Goal: Task Accomplishment & Management: Manage account settings

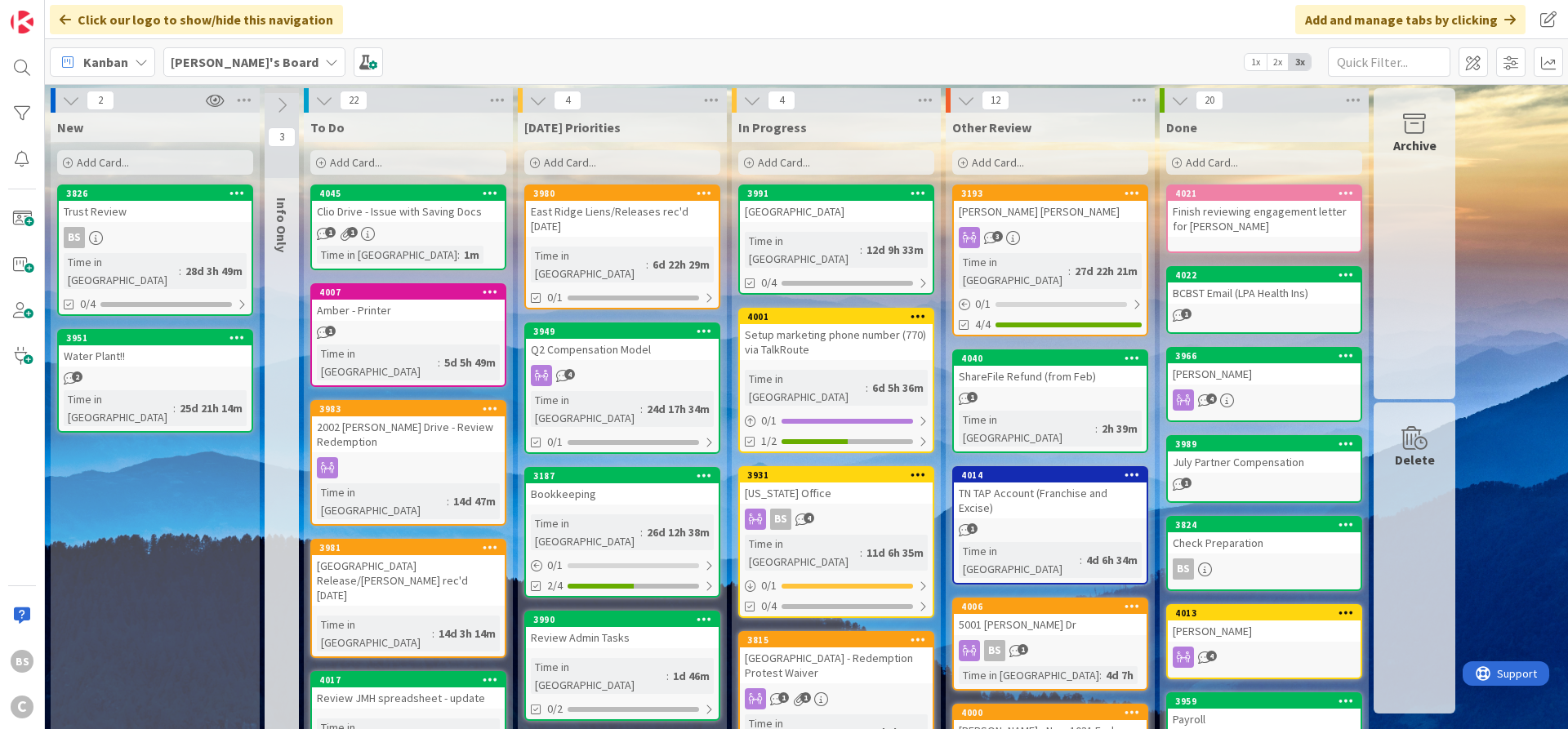
click at [399, 199] on div "4045" at bounding box center [408, 193] width 192 height 14
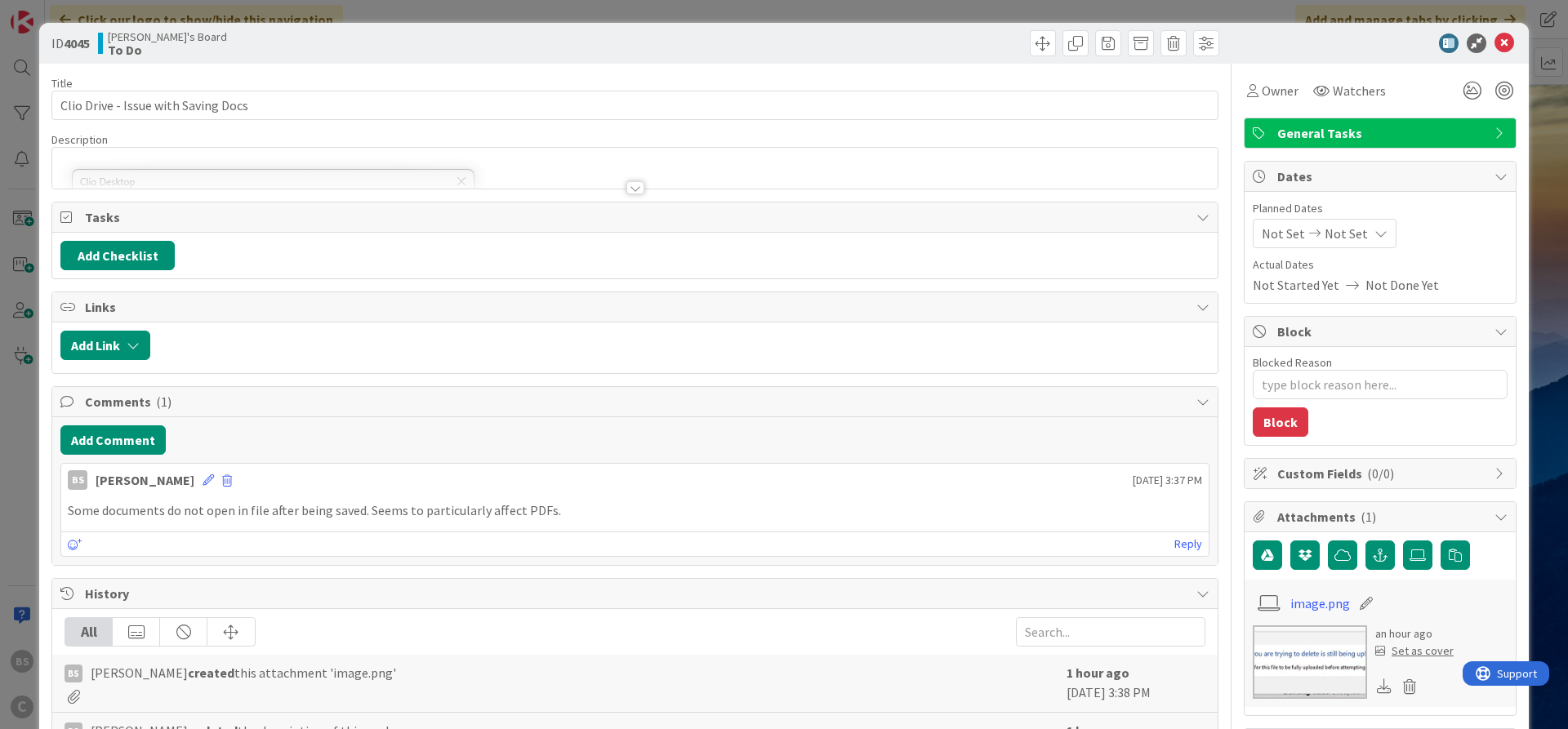
click at [630, 189] on div at bounding box center [635, 188] width 18 height 13
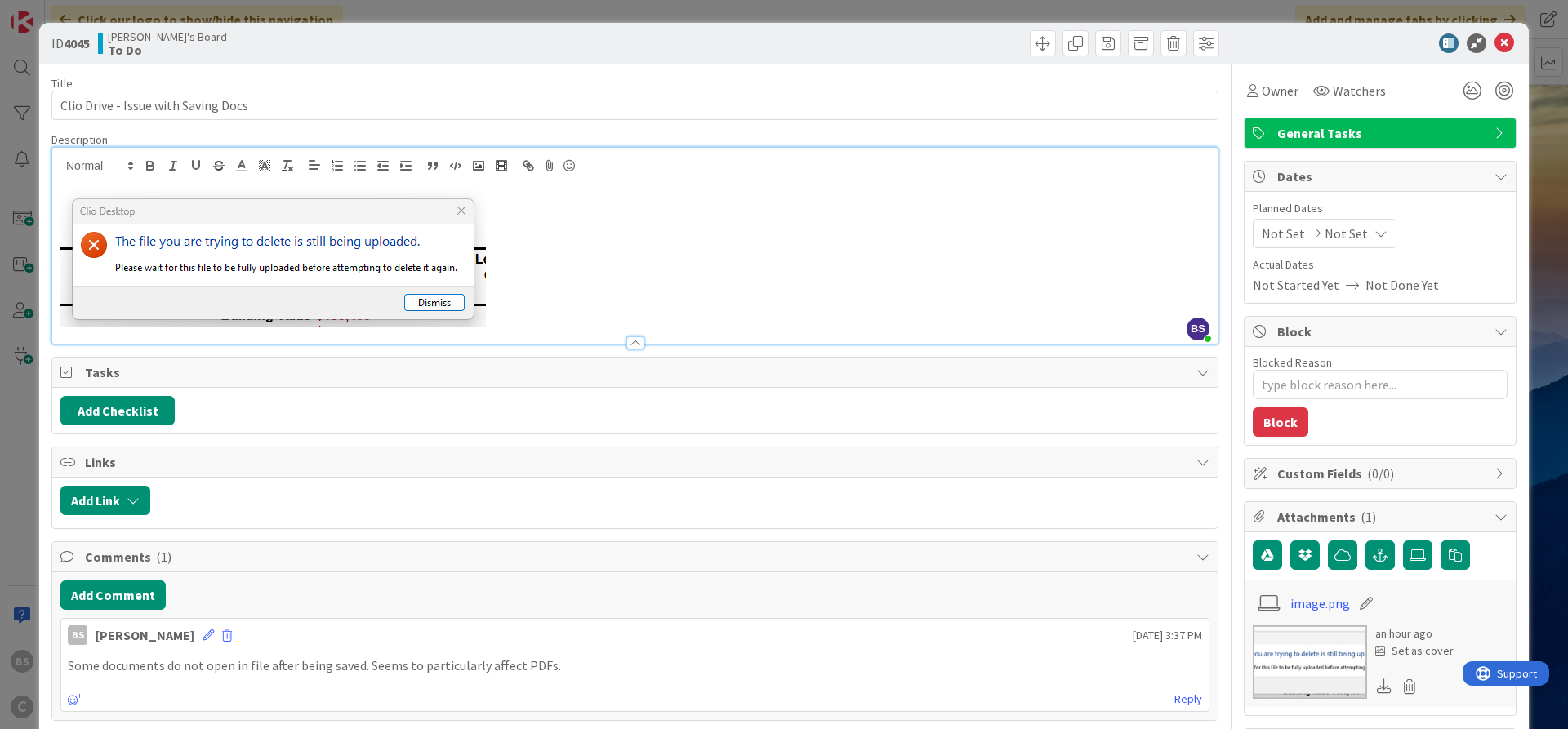
click at [568, 307] on p at bounding box center [634, 257] width 1149 height 139
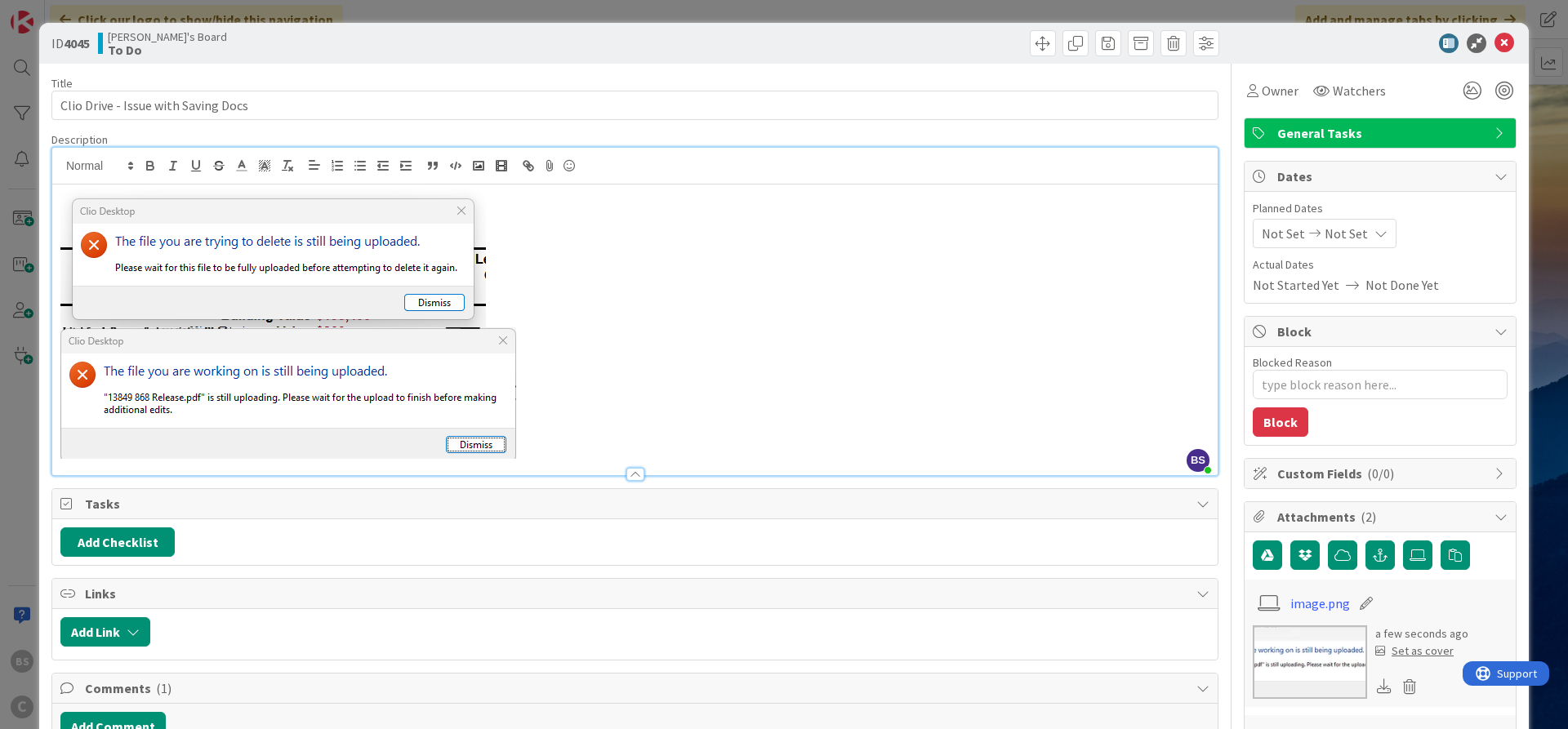
click at [886, 36] on div at bounding box center [928, 42] width 579 height 26
click at [628, 450] on p at bounding box center [634, 392] width 1149 height 131
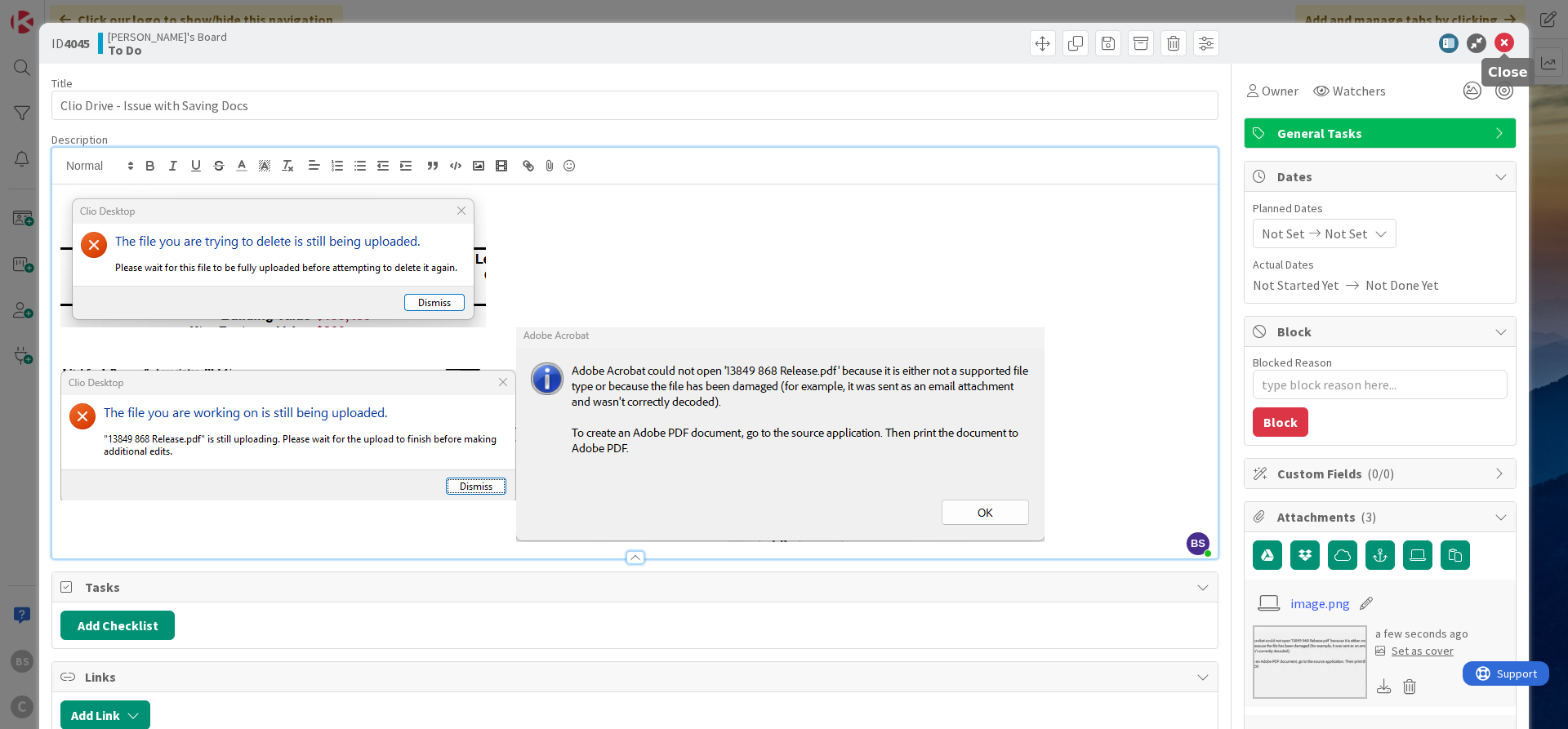
click at [1511, 42] on icon at bounding box center [1504, 43] width 20 height 20
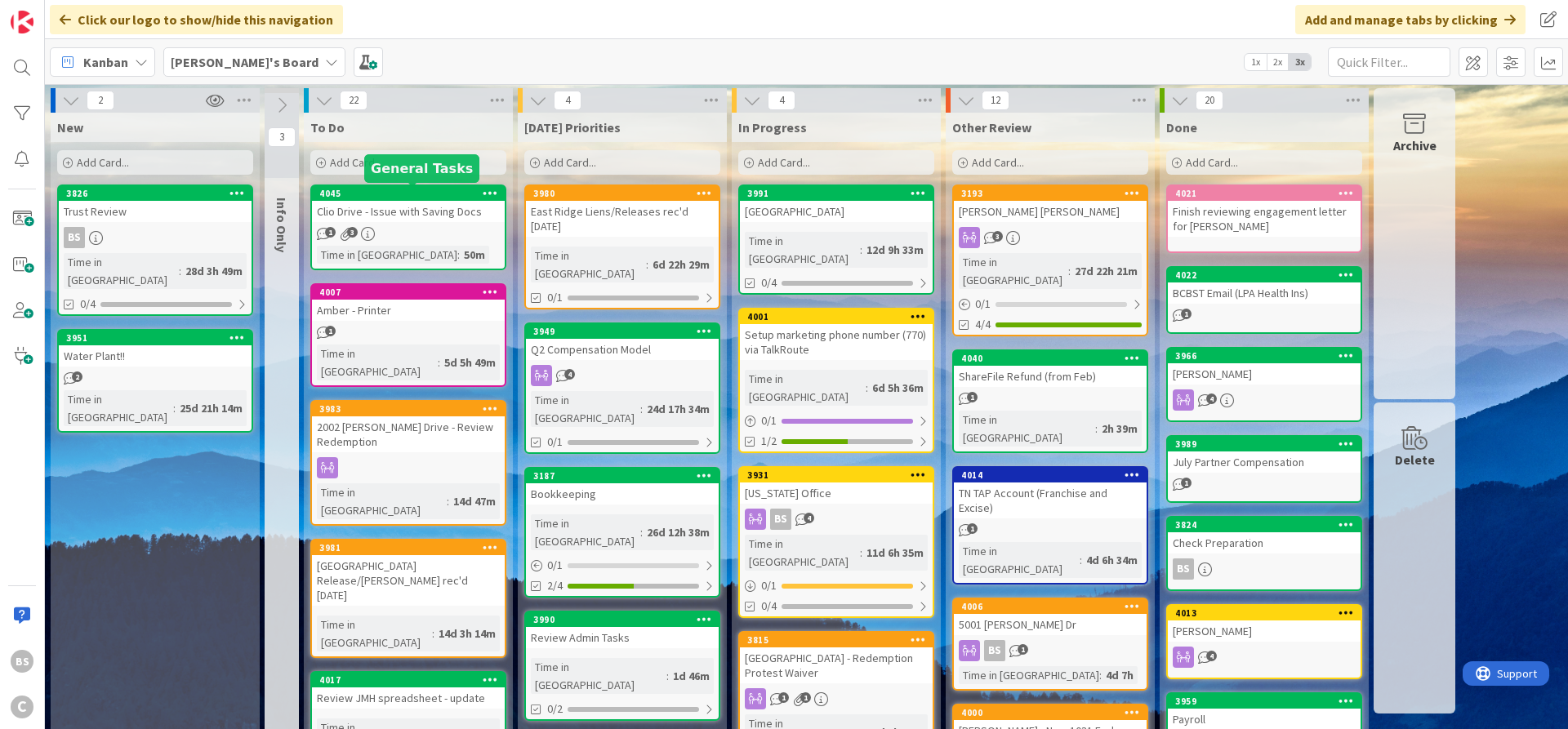
click at [404, 191] on div "4045" at bounding box center [411, 193] width 185 height 12
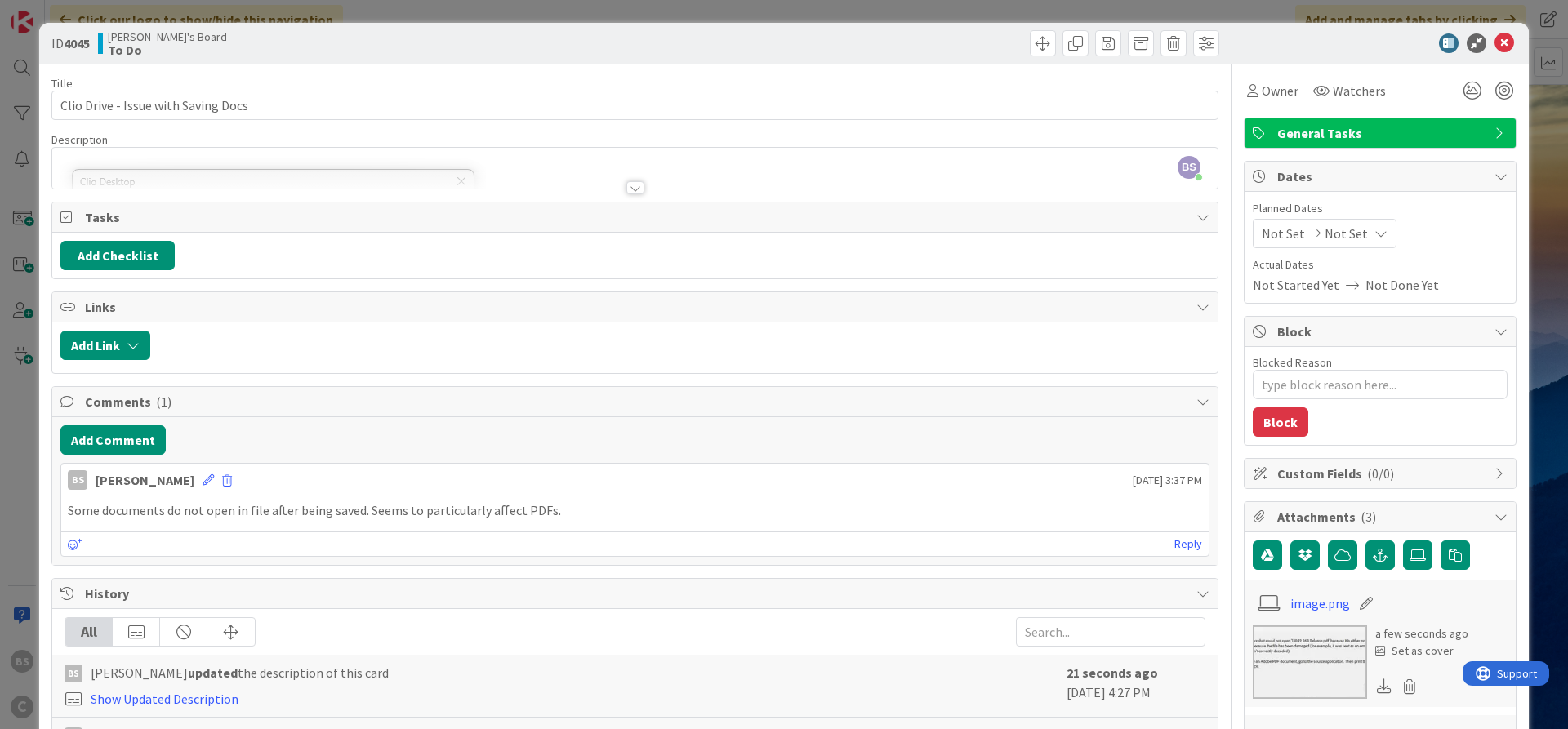
click at [634, 184] on div at bounding box center [635, 188] width 18 height 13
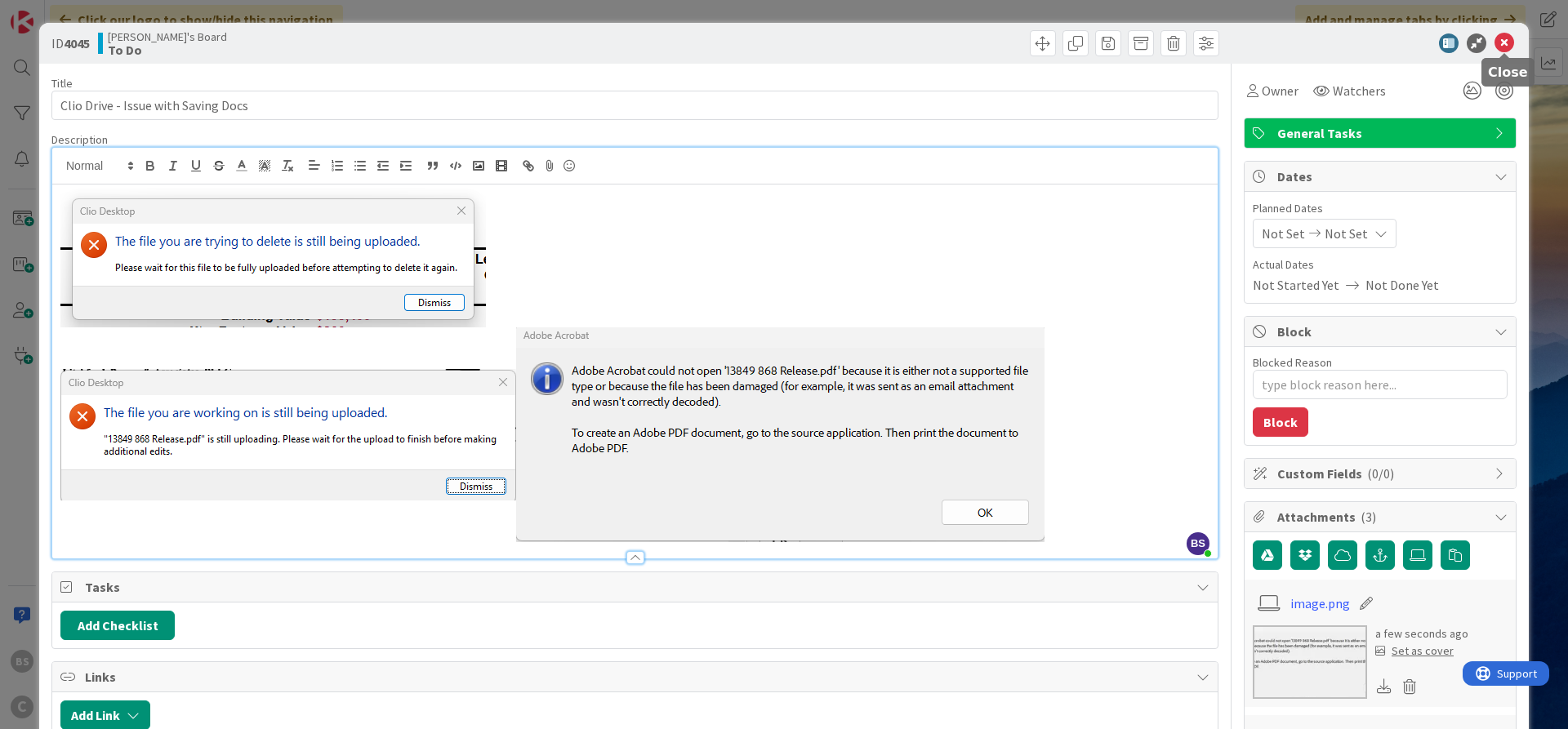
click at [1501, 36] on icon at bounding box center [1504, 43] width 20 height 20
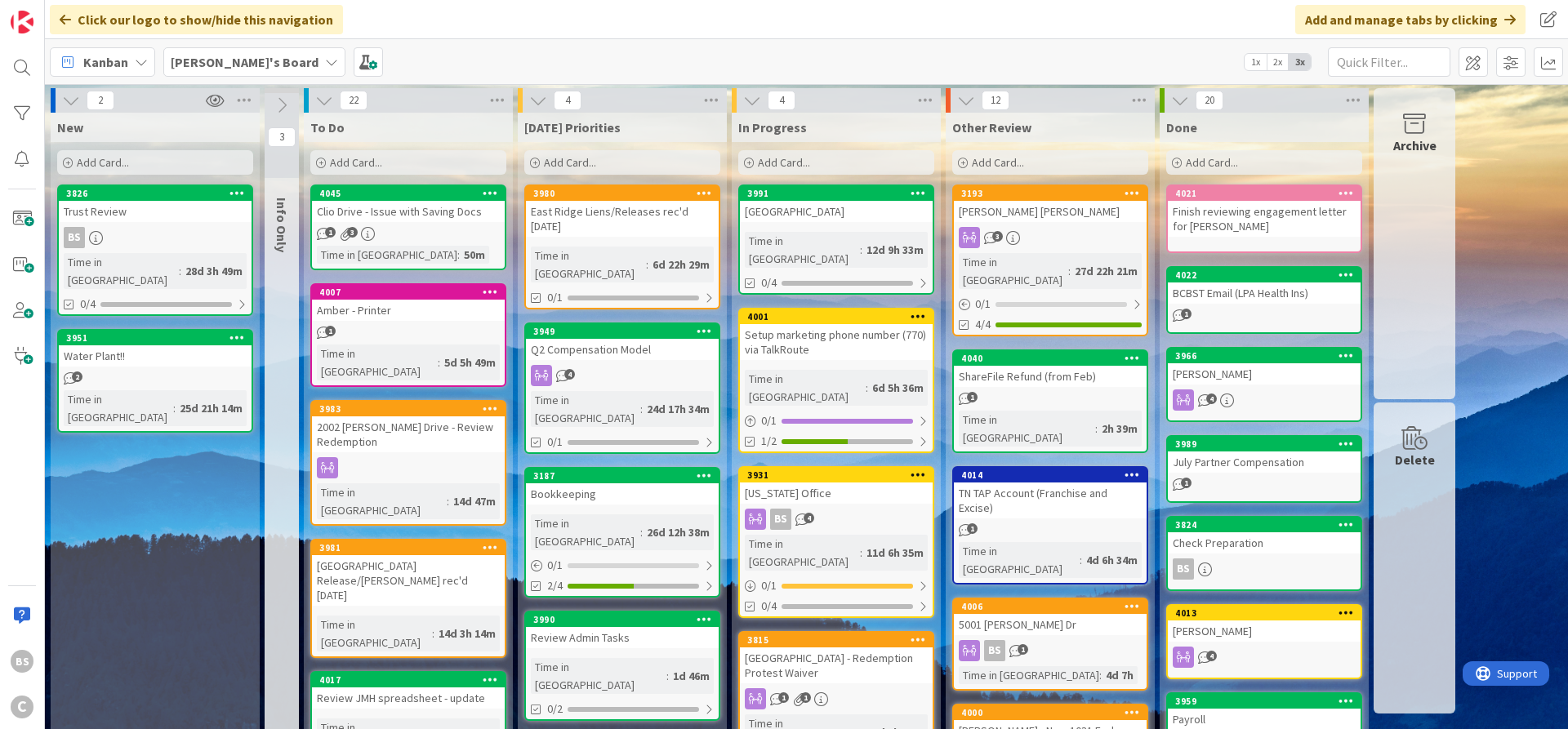
click at [282, 108] on icon at bounding box center [282, 106] width 18 height 18
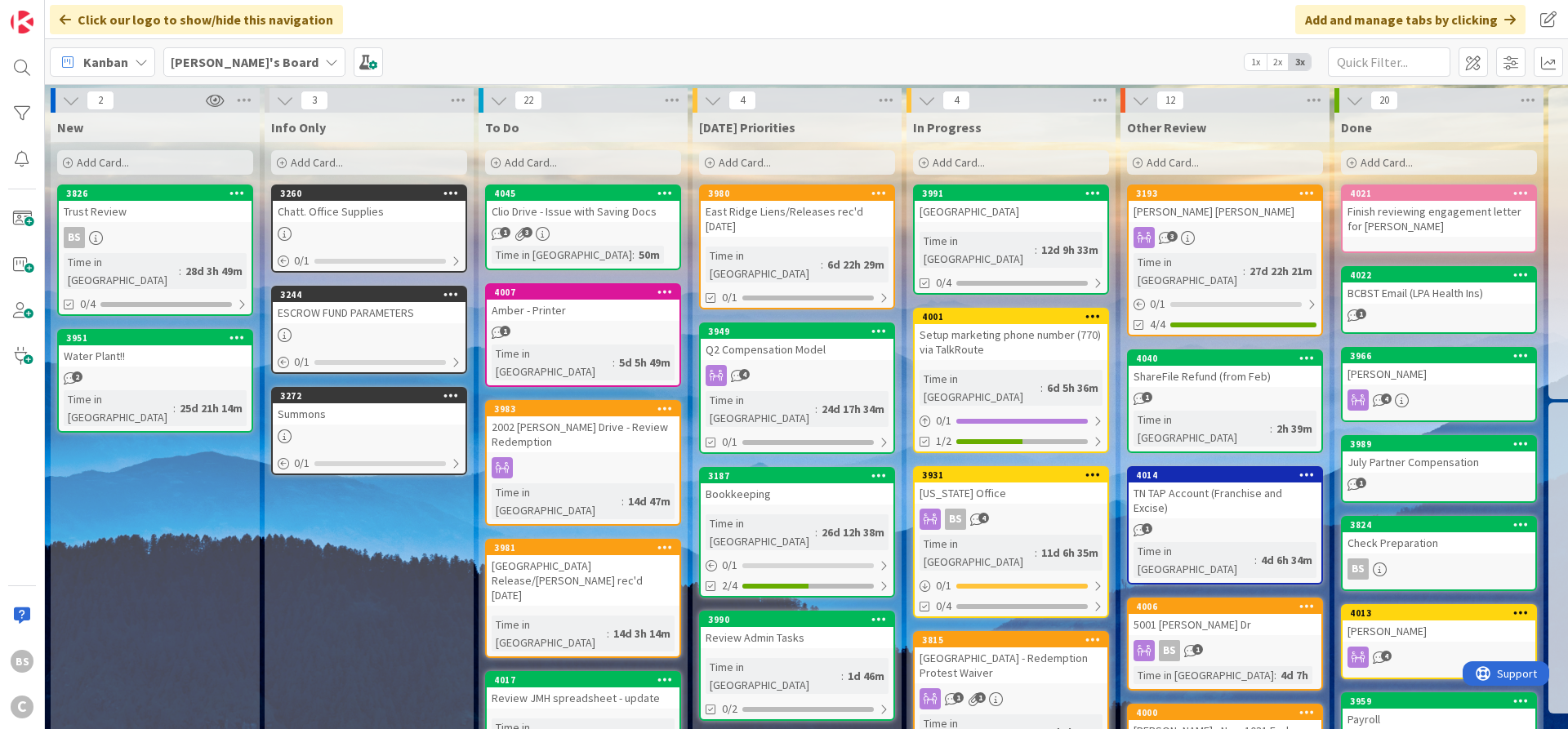
click at [277, 158] on icon at bounding box center [281, 163] width 10 height 10
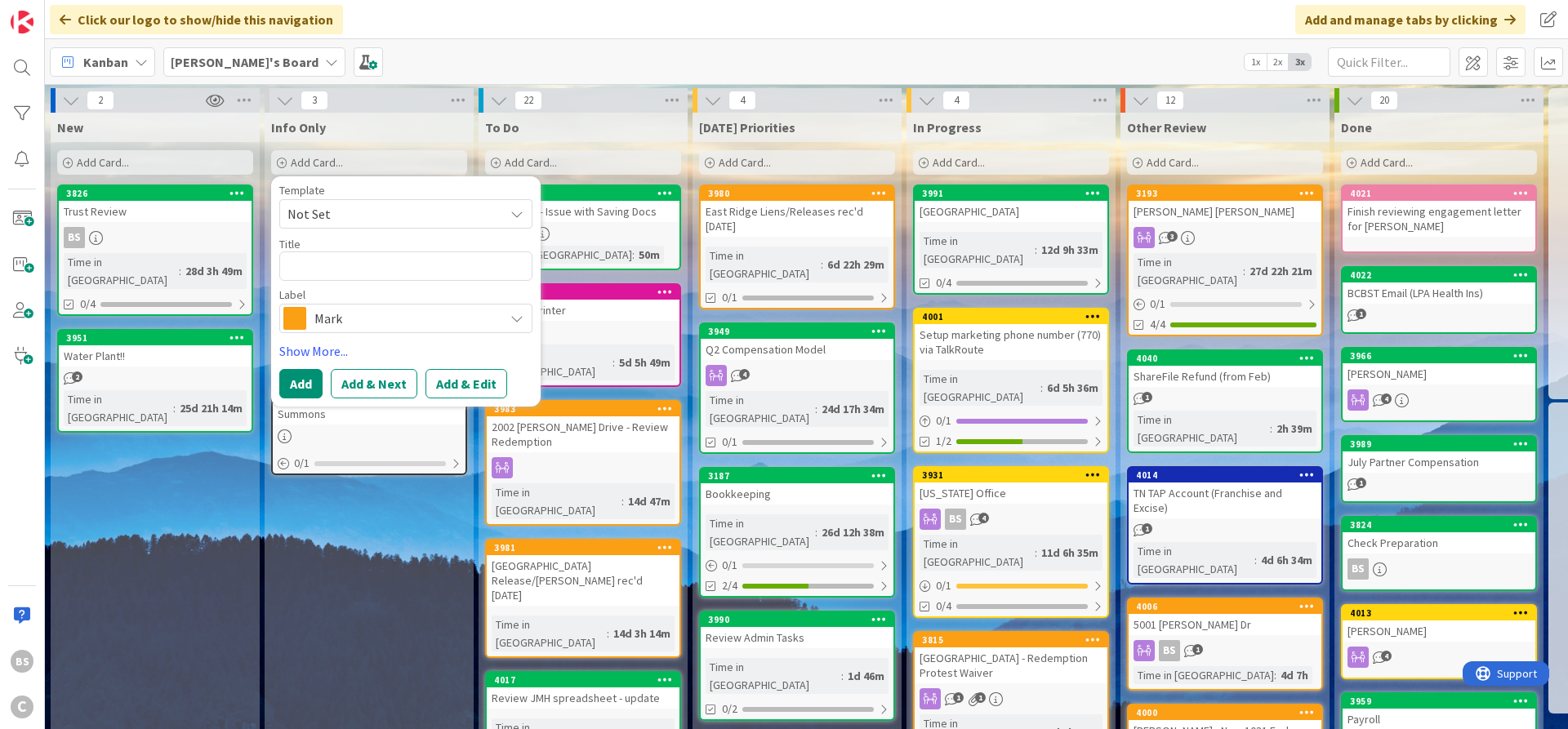
type textarea "x"
type textarea "1"
type textarea "x"
type textarea "10"
type textarea "x"
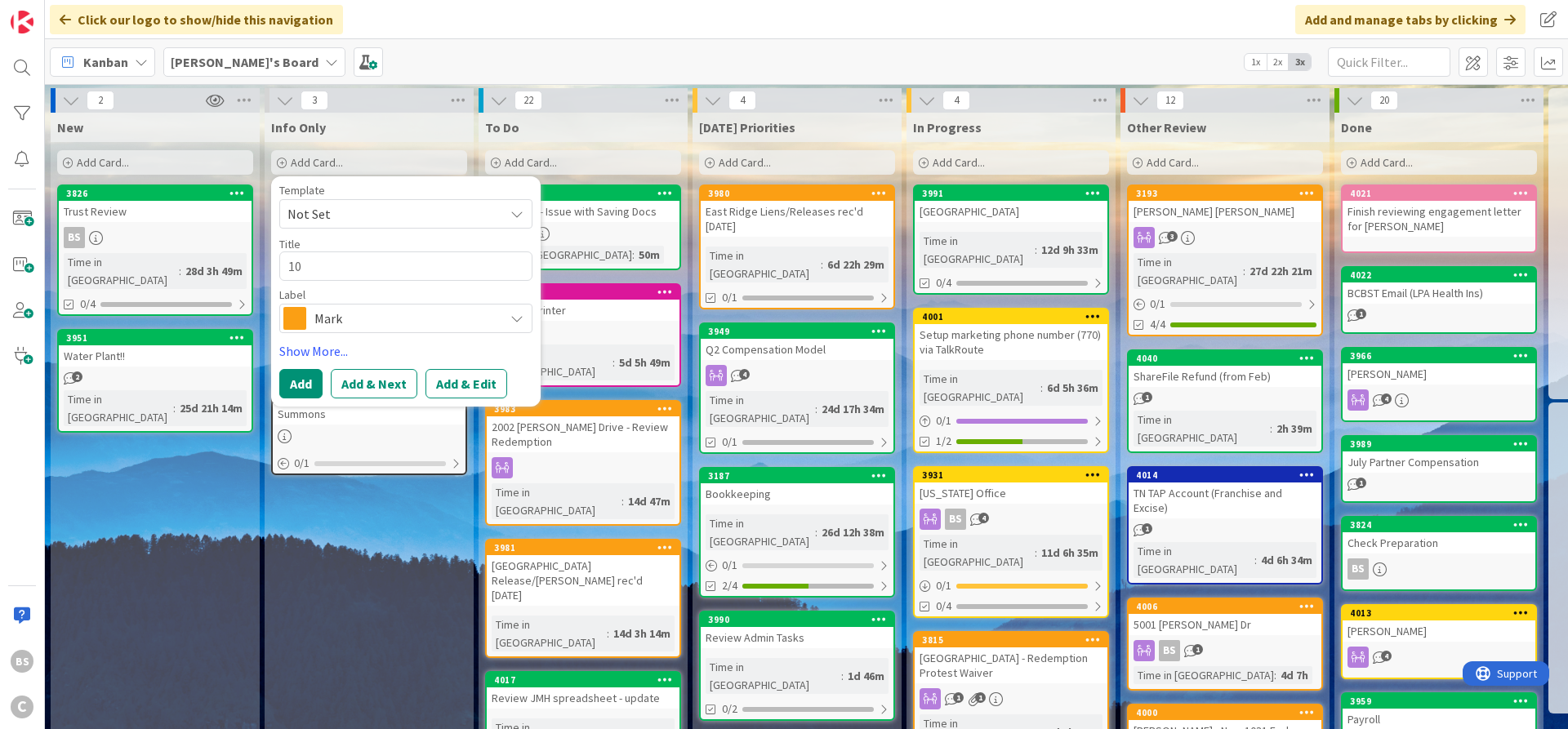
type textarea "103"
type textarea "x"
type textarea "1031"
type textarea "x"
type textarea "1031"
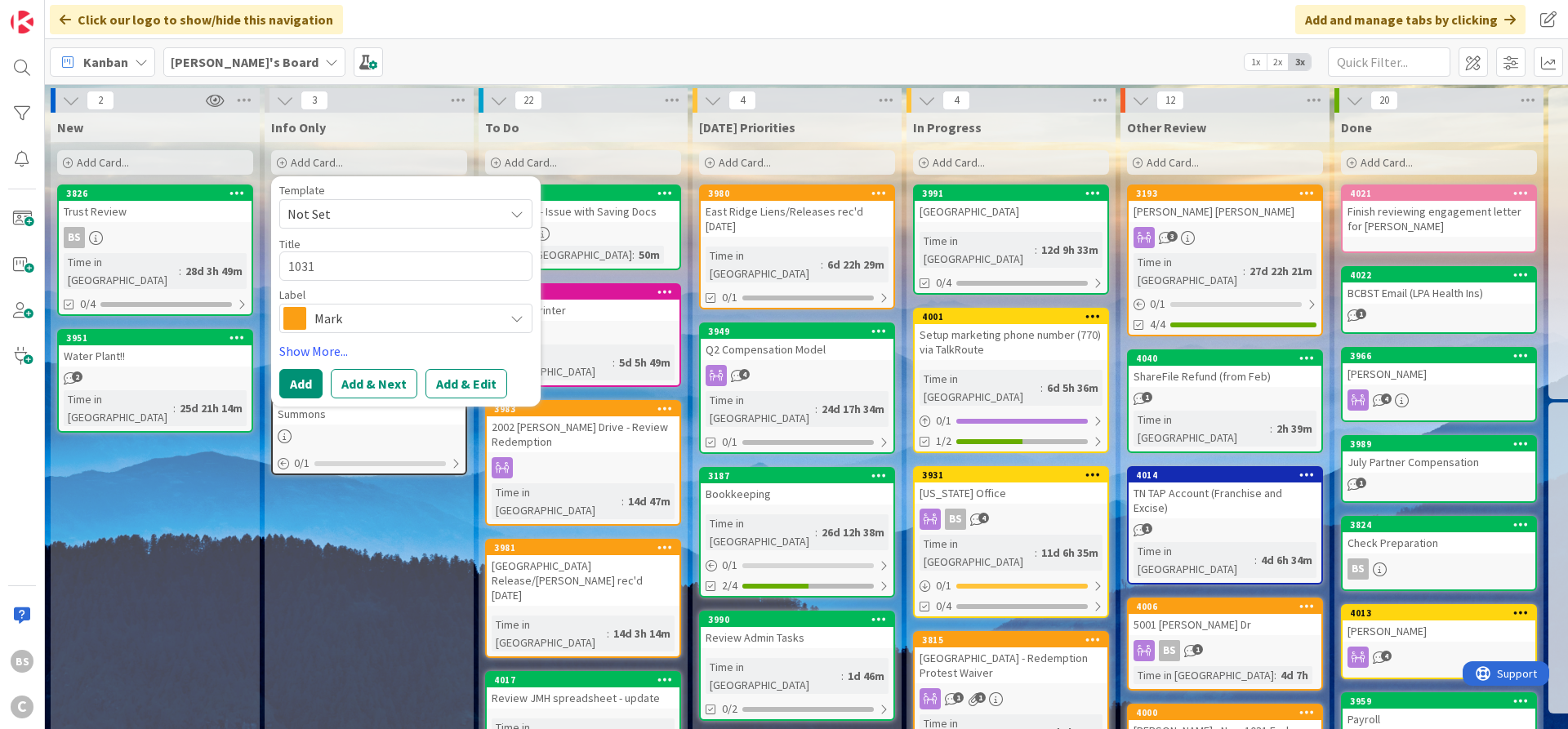
type textarea "x"
type textarea "1031 E"
type textarea "x"
type textarea "1031 Ex"
type textarea "x"
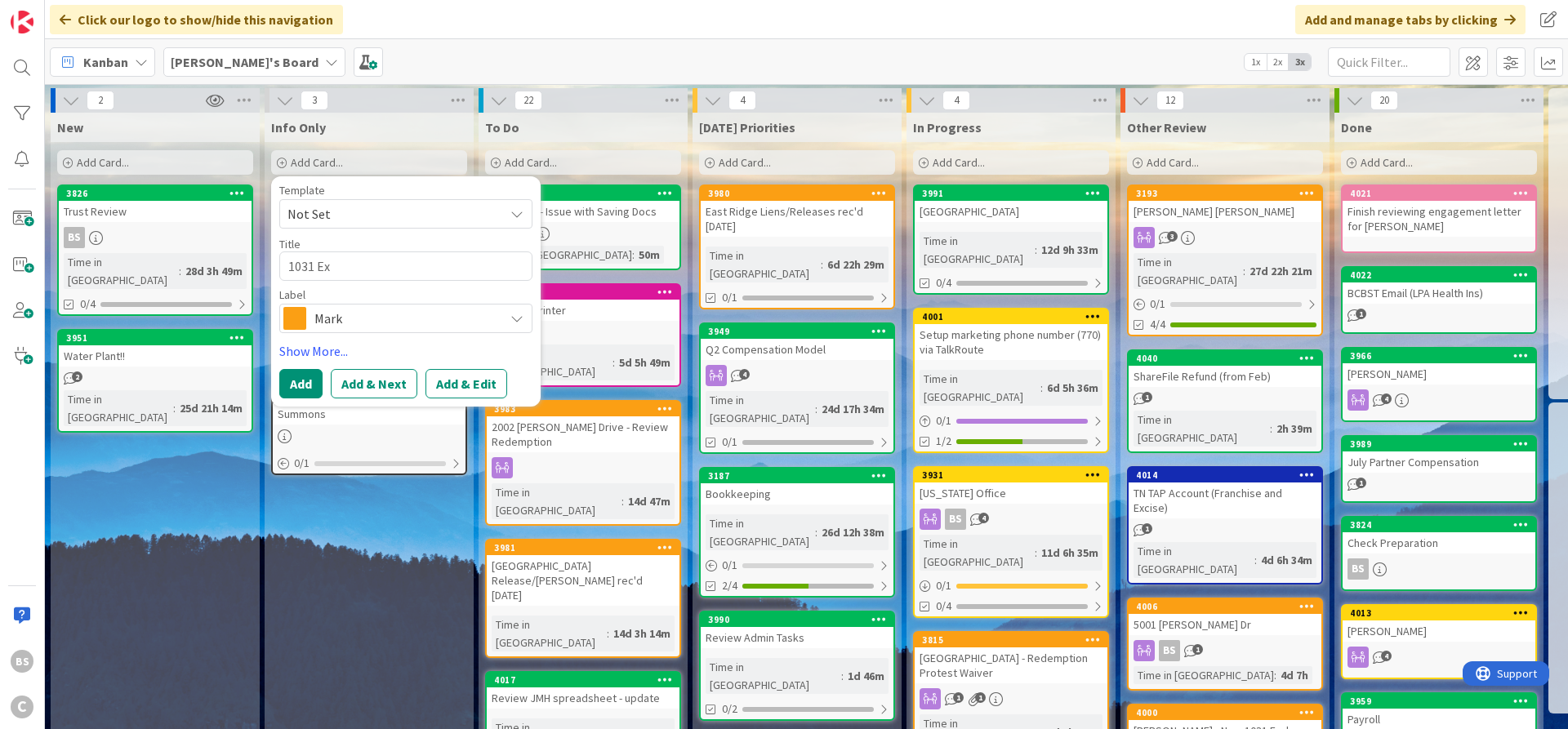
type textarea "1031 Exc"
type textarea "x"
type textarea "1031 Excy"
type textarea "x"
type textarea "1031 Excya"
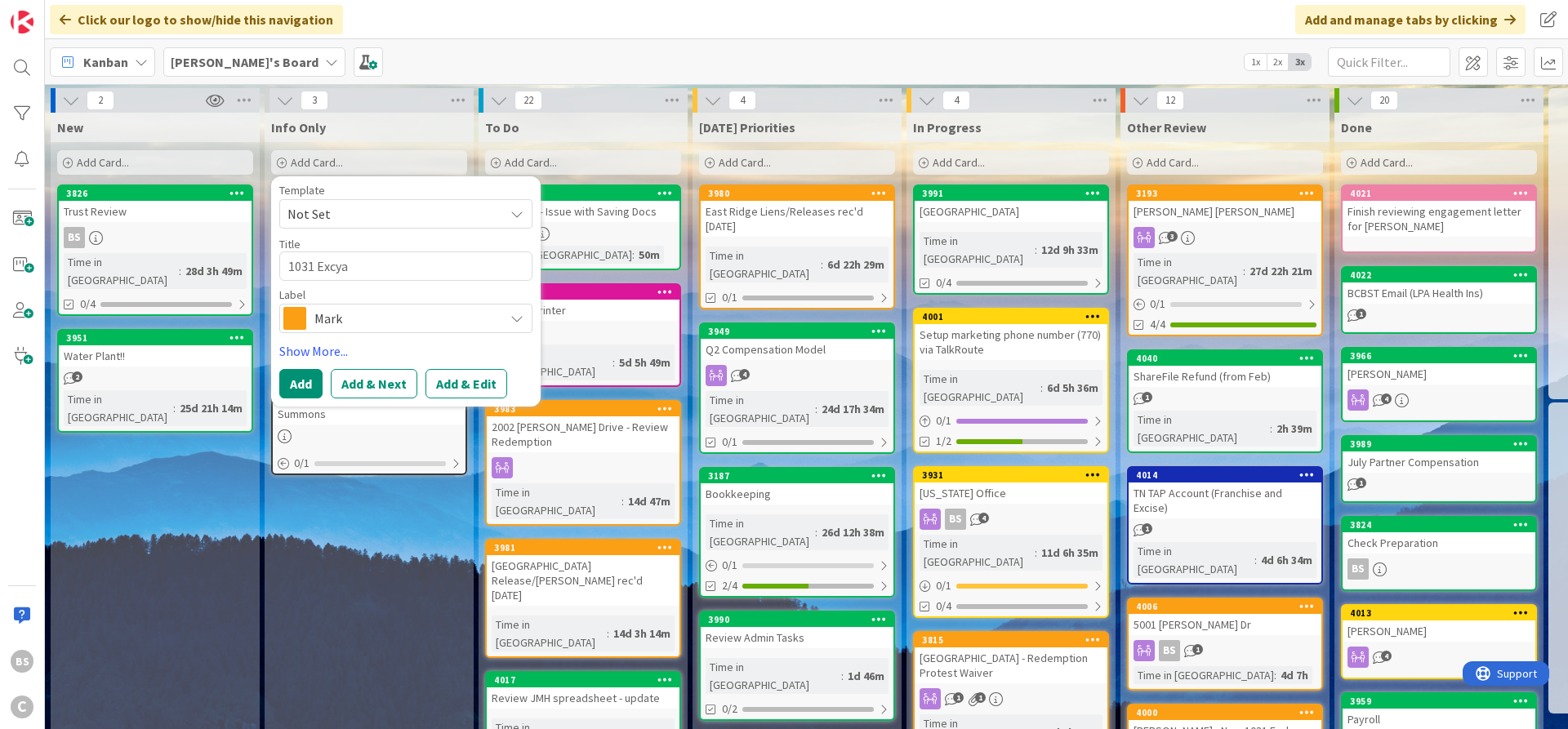
type textarea "x"
type textarea "1031 Excyan"
type textarea "x"
type textarea "1031 Excya"
type textarea "x"
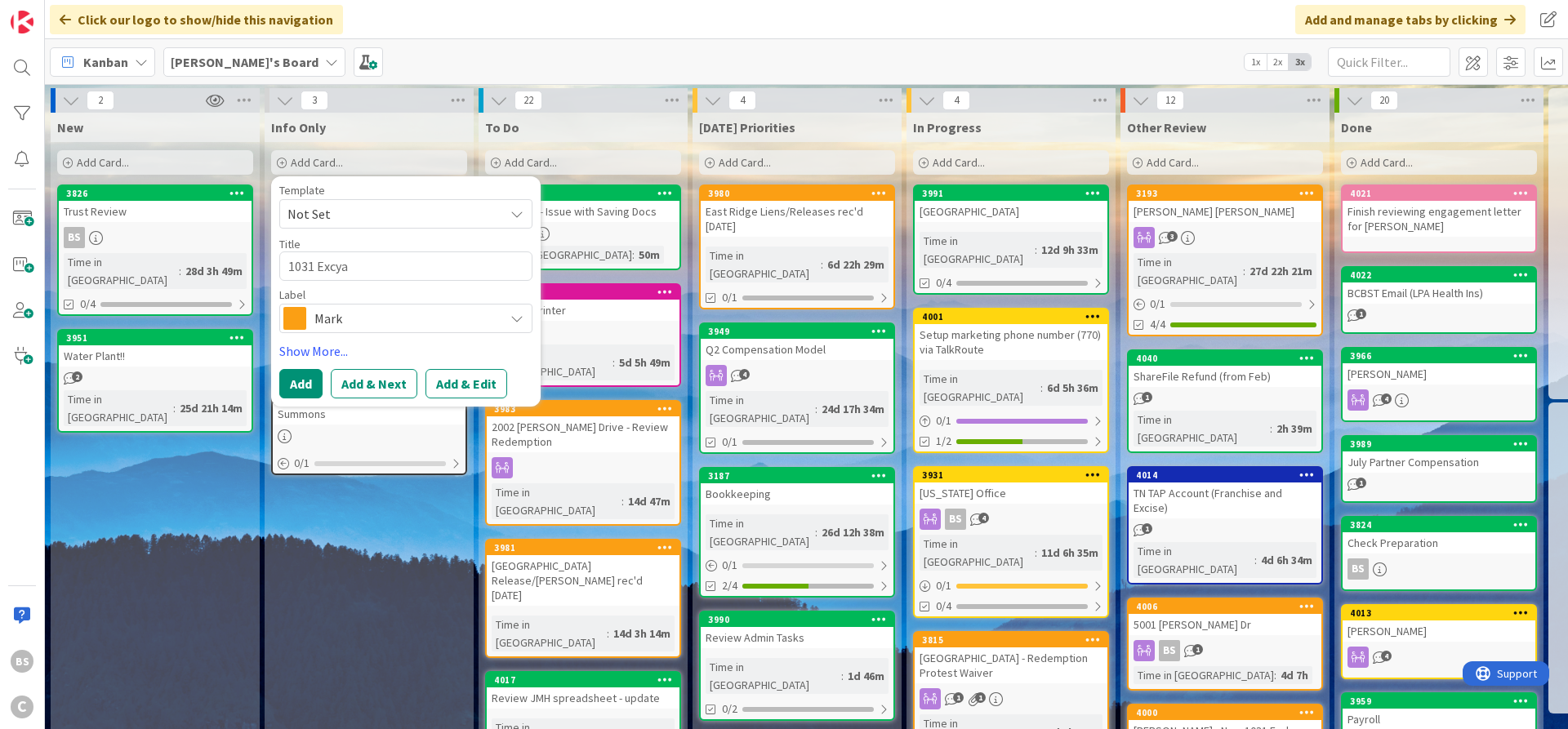
type textarea "1031 Excy"
type textarea "x"
type textarea "1031 Exc"
type textarea "x"
type textarea "1031 Ex"
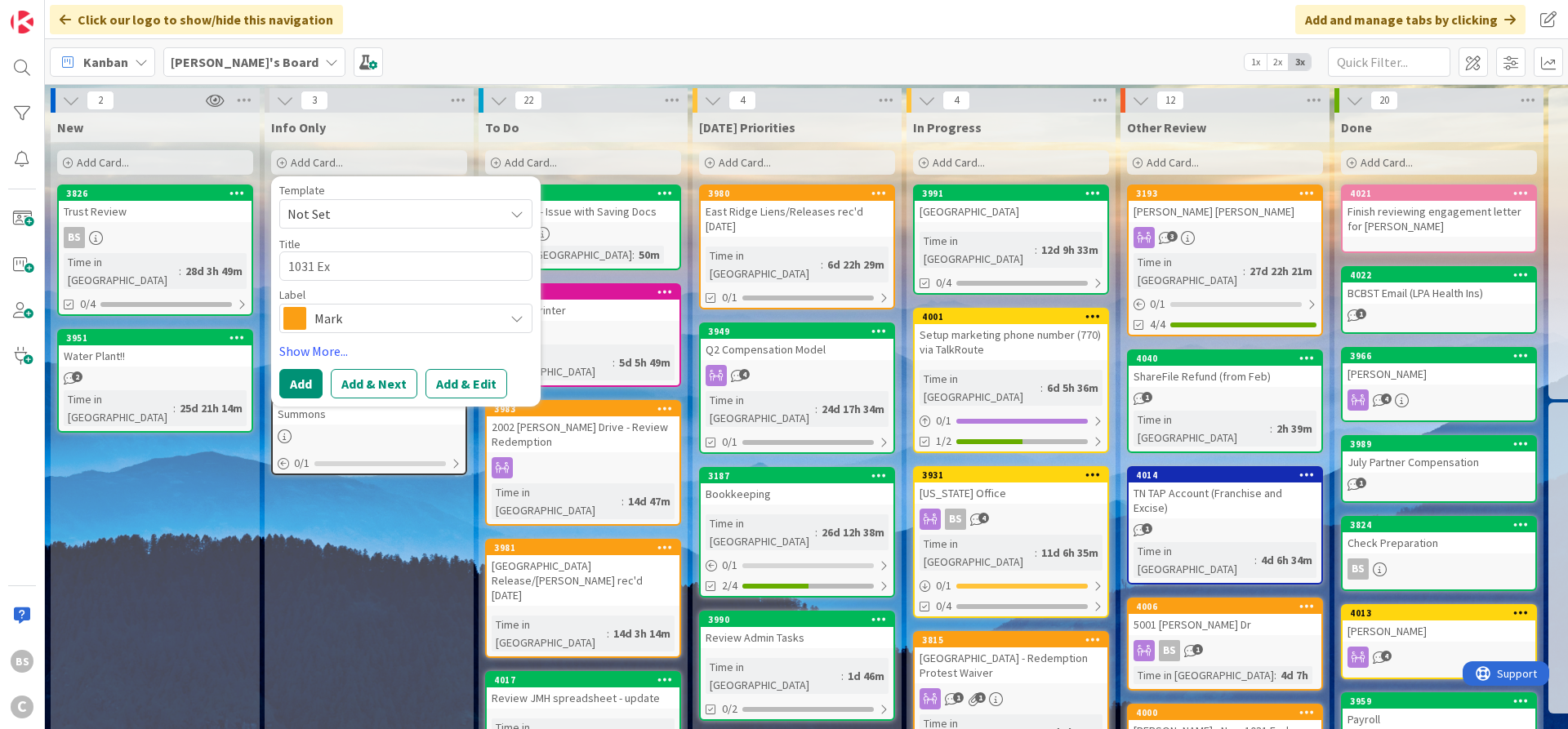
type textarea "x"
type textarea "1031 Exc"
type textarea "x"
type textarea "1031 Exch"
type textarea "x"
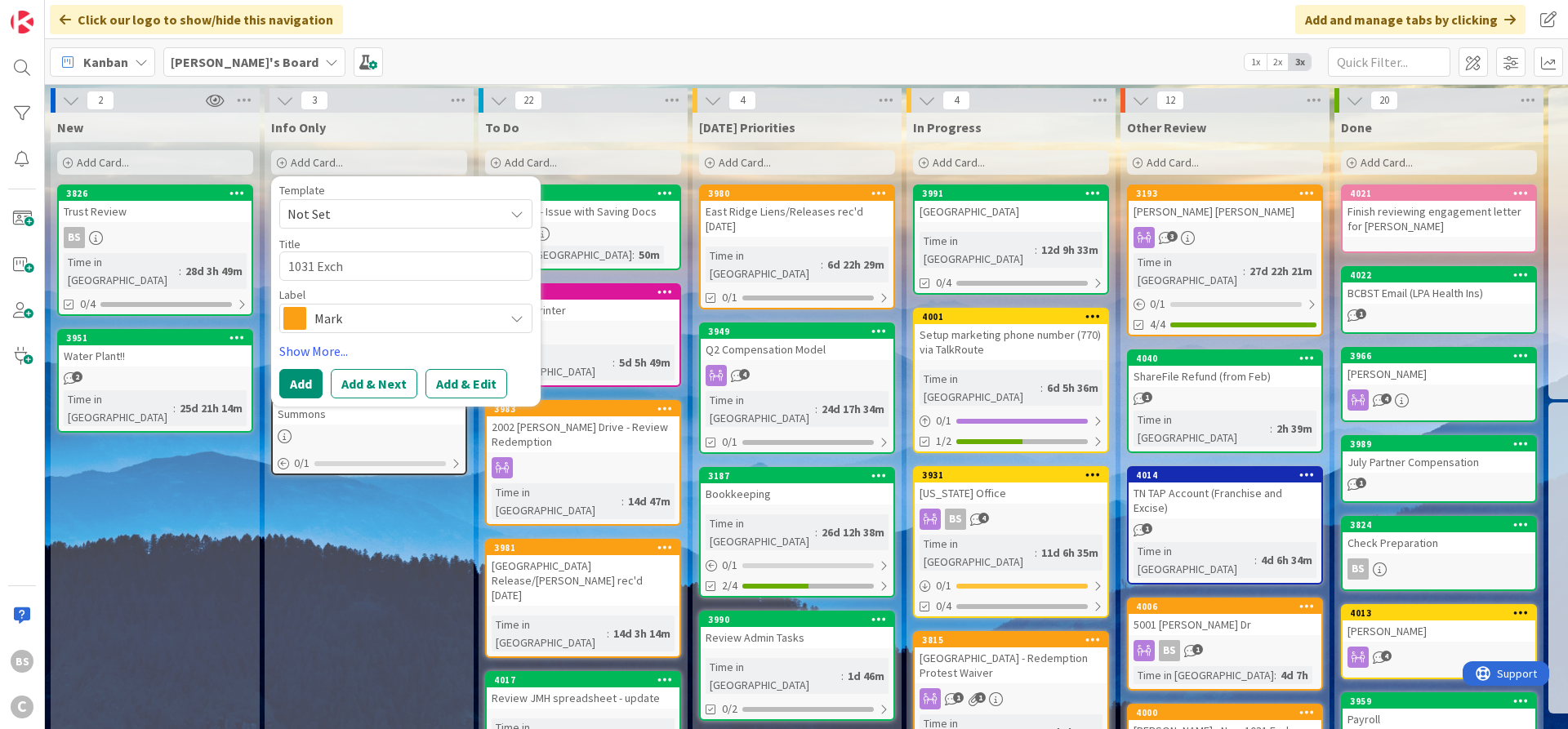
type textarea "1031 Excha"
type textarea "x"
type textarea "1031 Exchan"
type textarea "x"
type textarea "1031 Exchang"
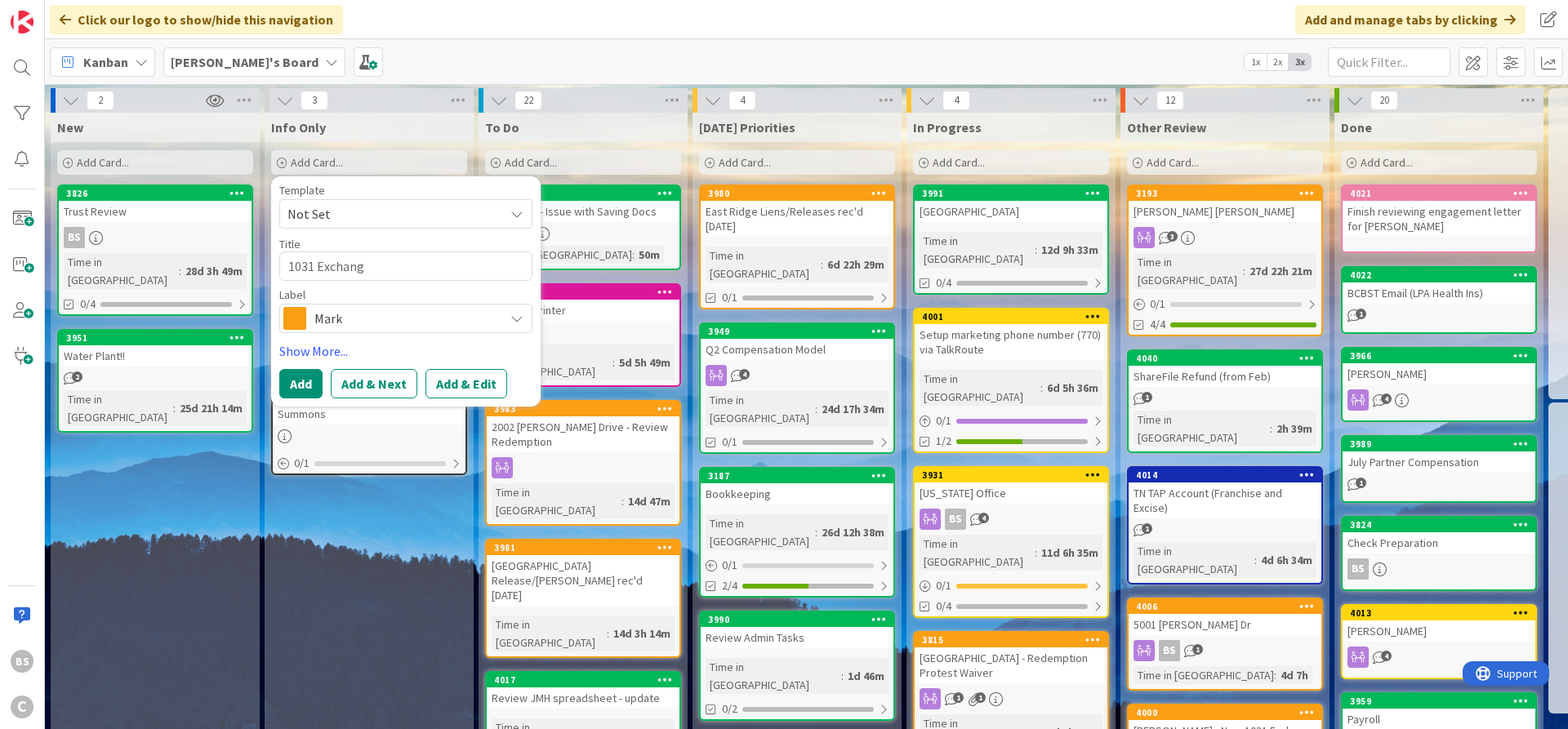
type textarea "x"
type textarea "1031 Exchange"
click at [380, 317] on span "Mark" at bounding box center [405, 318] width 182 height 23
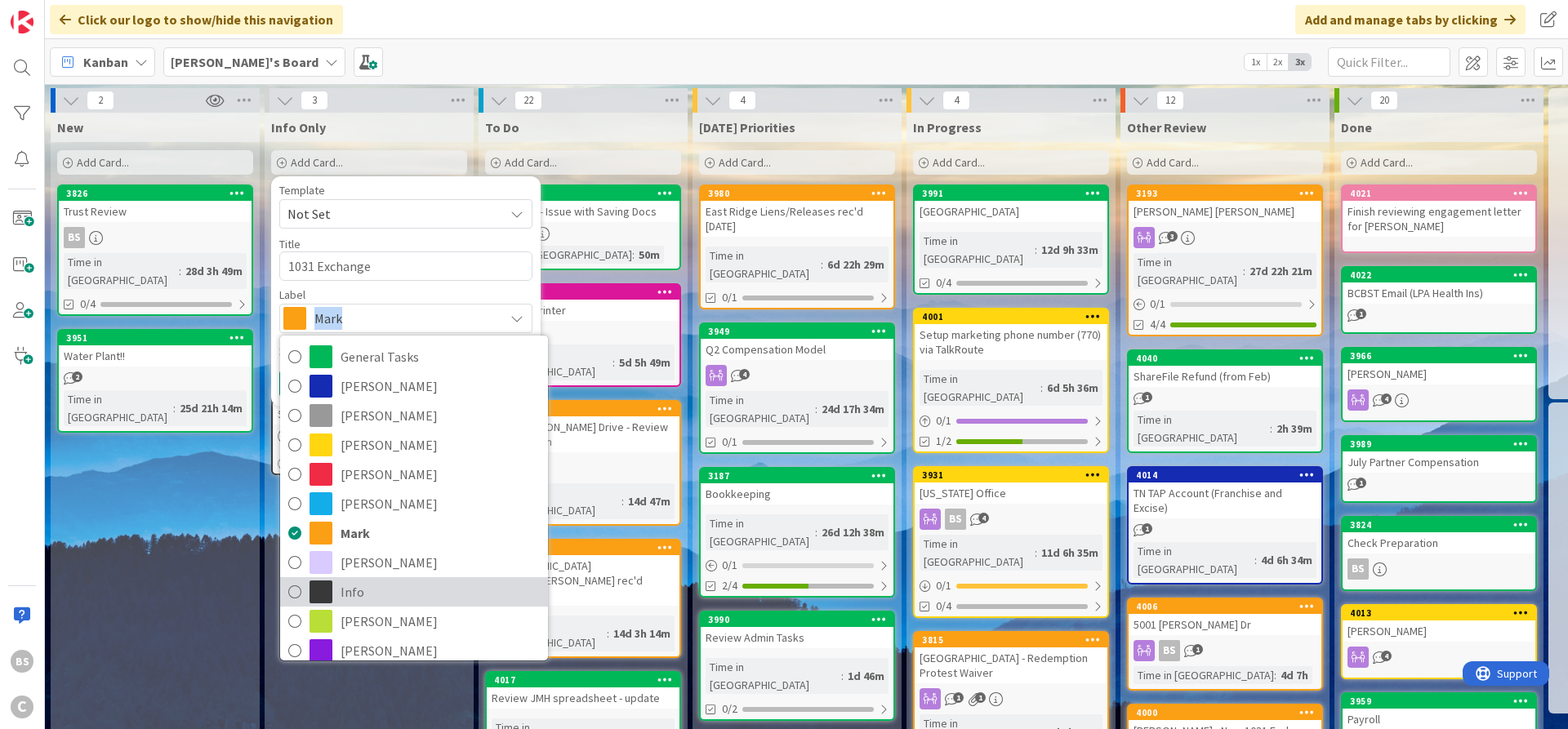
click at [380, 594] on span "Info" at bounding box center [440, 591] width 199 height 24
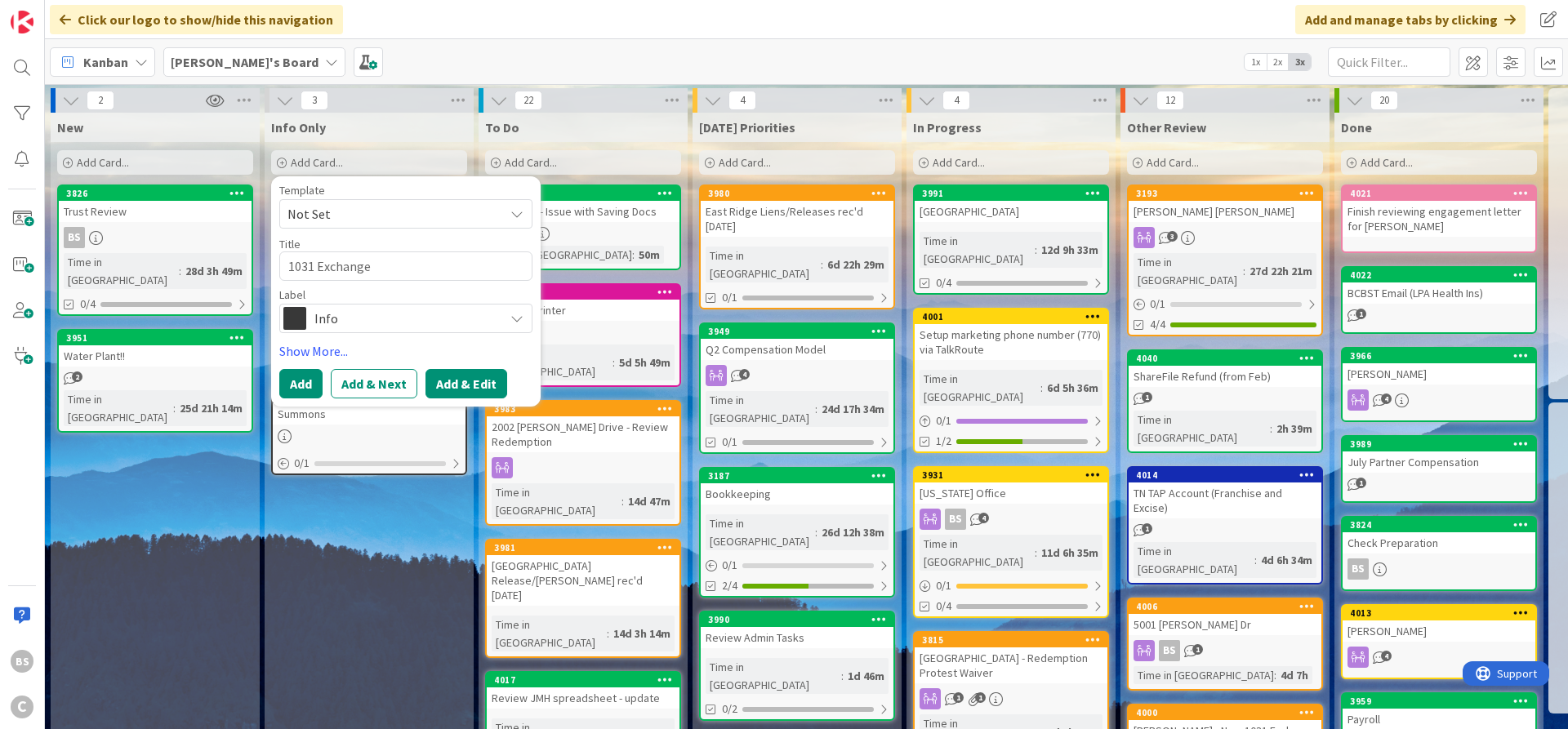
click at [450, 388] on button "Add & Edit" at bounding box center [466, 383] width 81 height 30
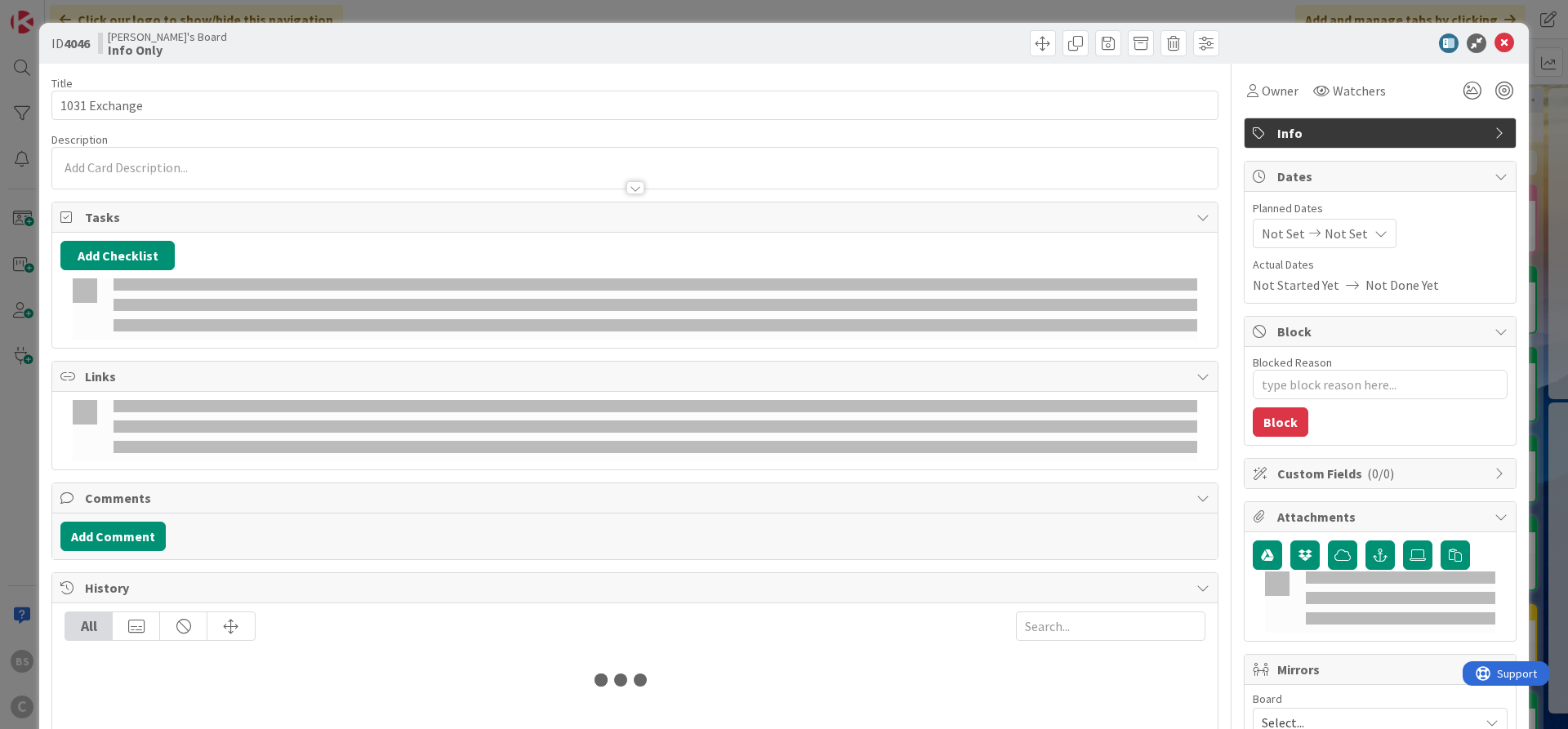
type textarea "x"
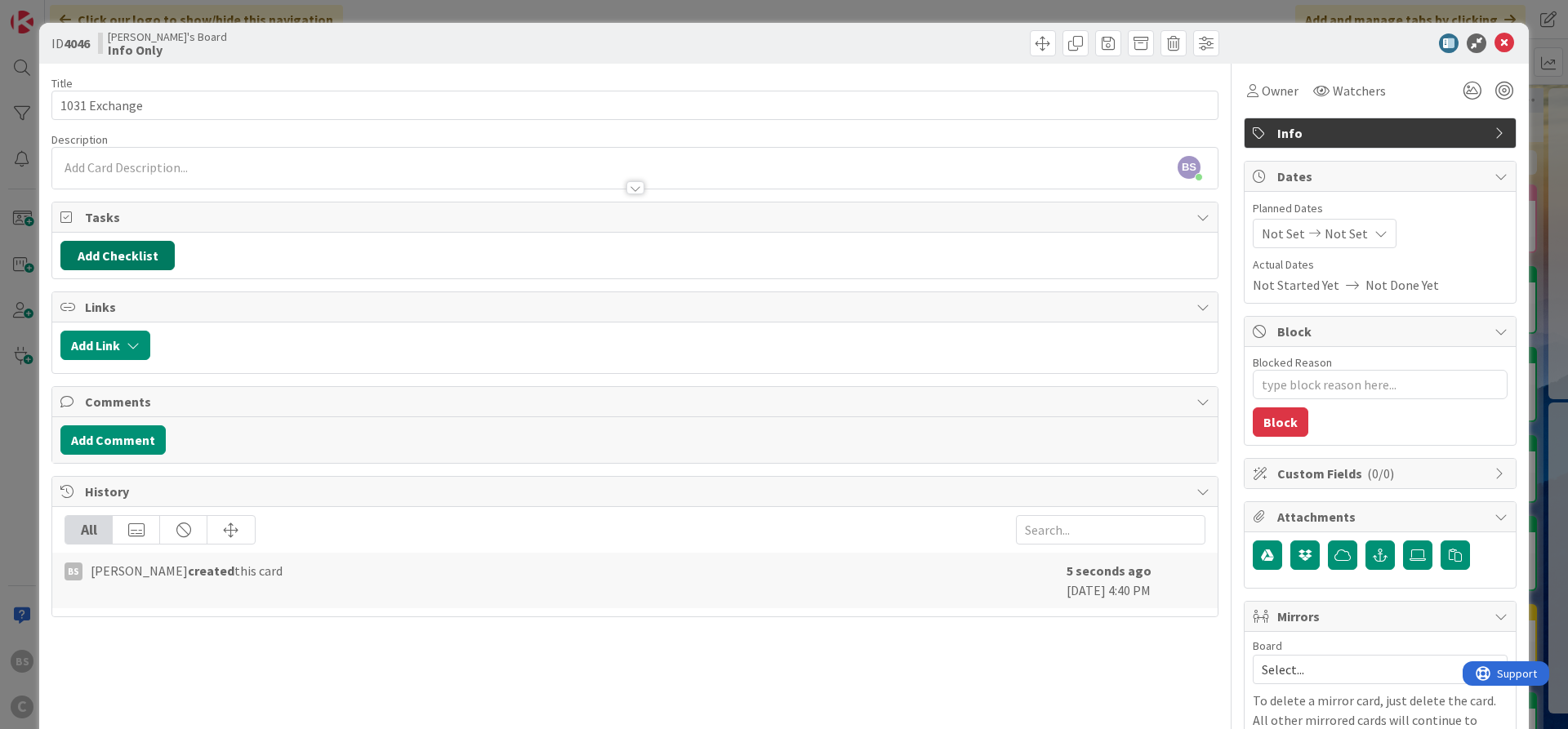
click at [146, 250] on button "Add Checklist" at bounding box center [117, 256] width 114 height 30
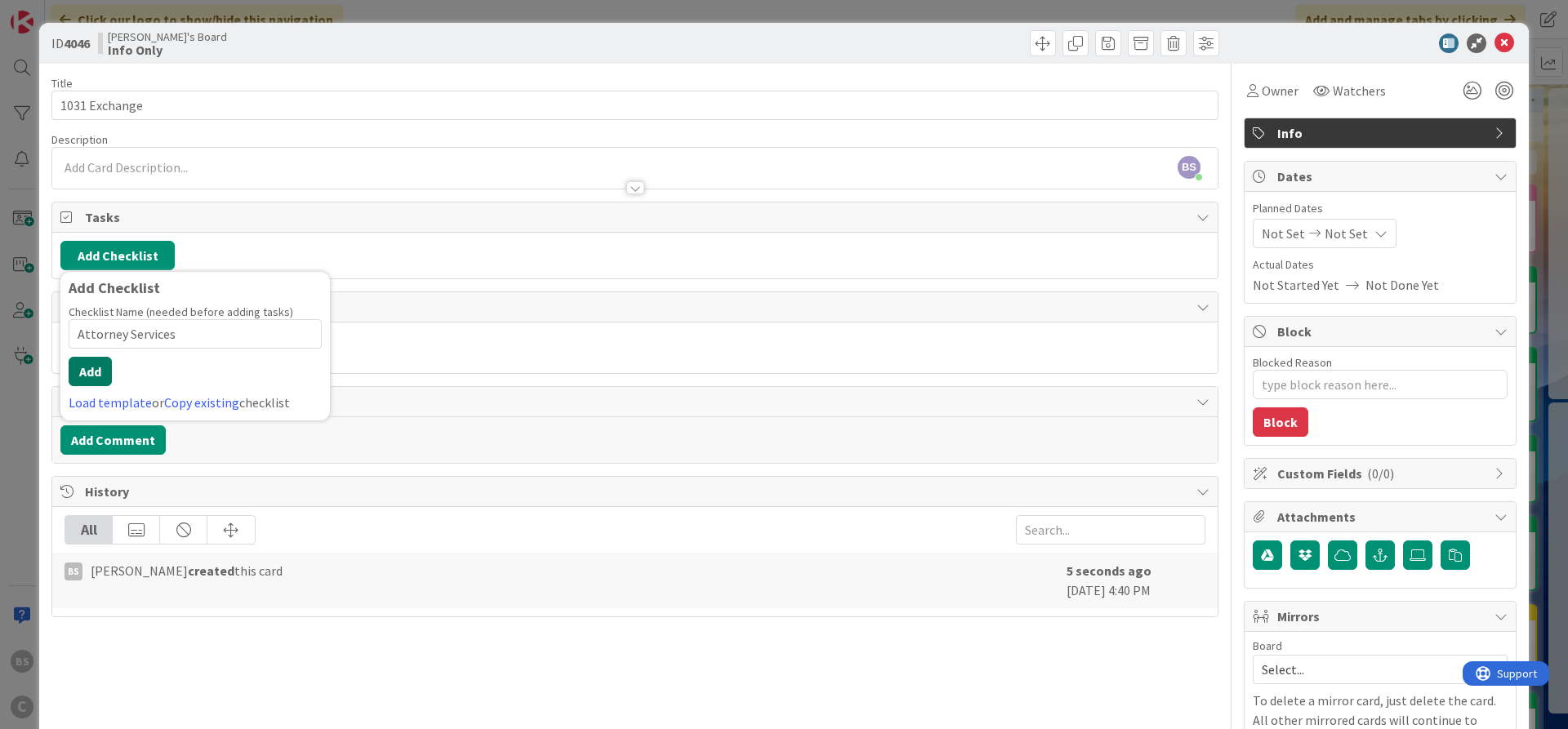
type input "Attorney Services"
click at [95, 371] on button "Add" at bounding box center [90, 371] width 43 height 30
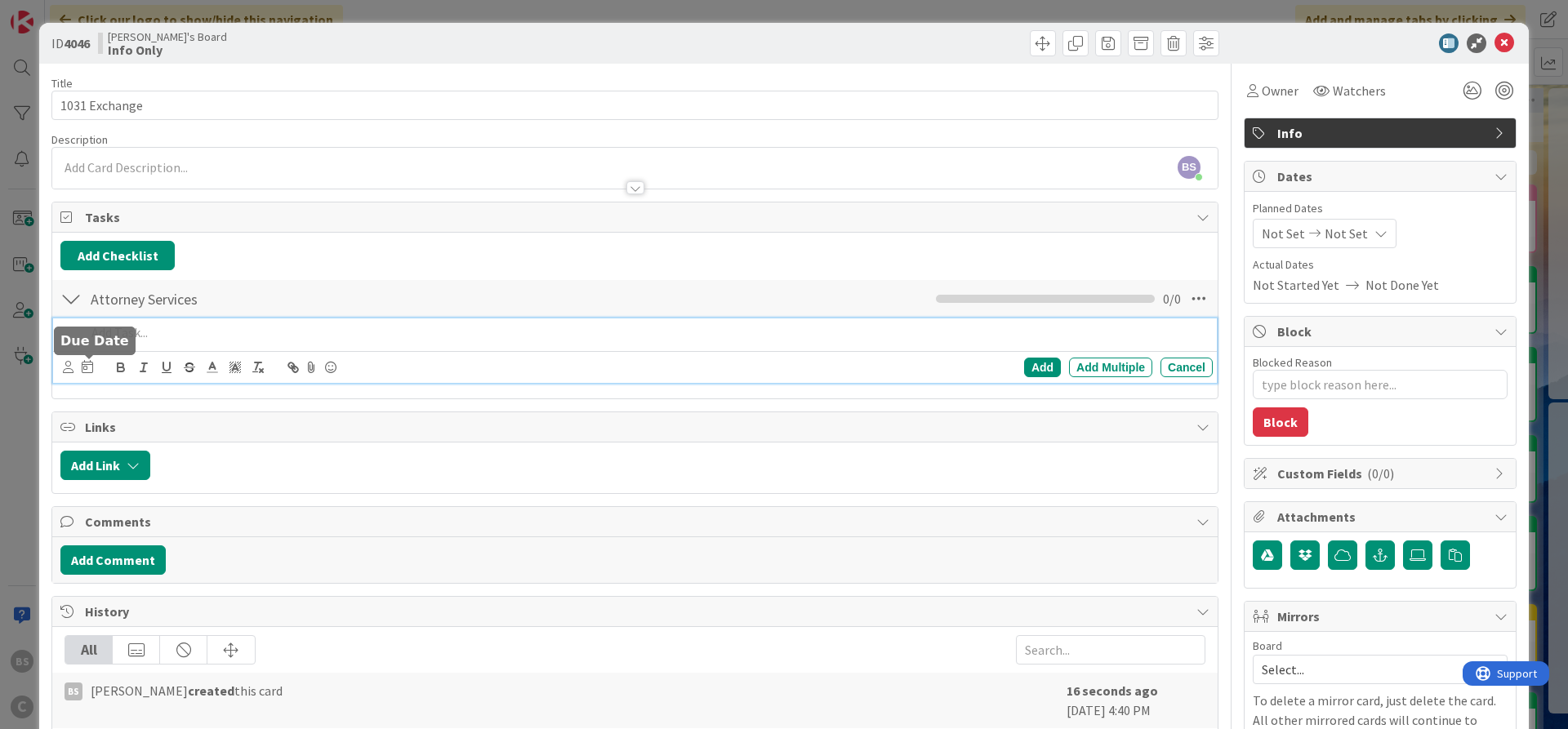
type textarea "x"
click at [1041, 369] on div "Add" at bounding box center [1042, 368] width 37 height 20
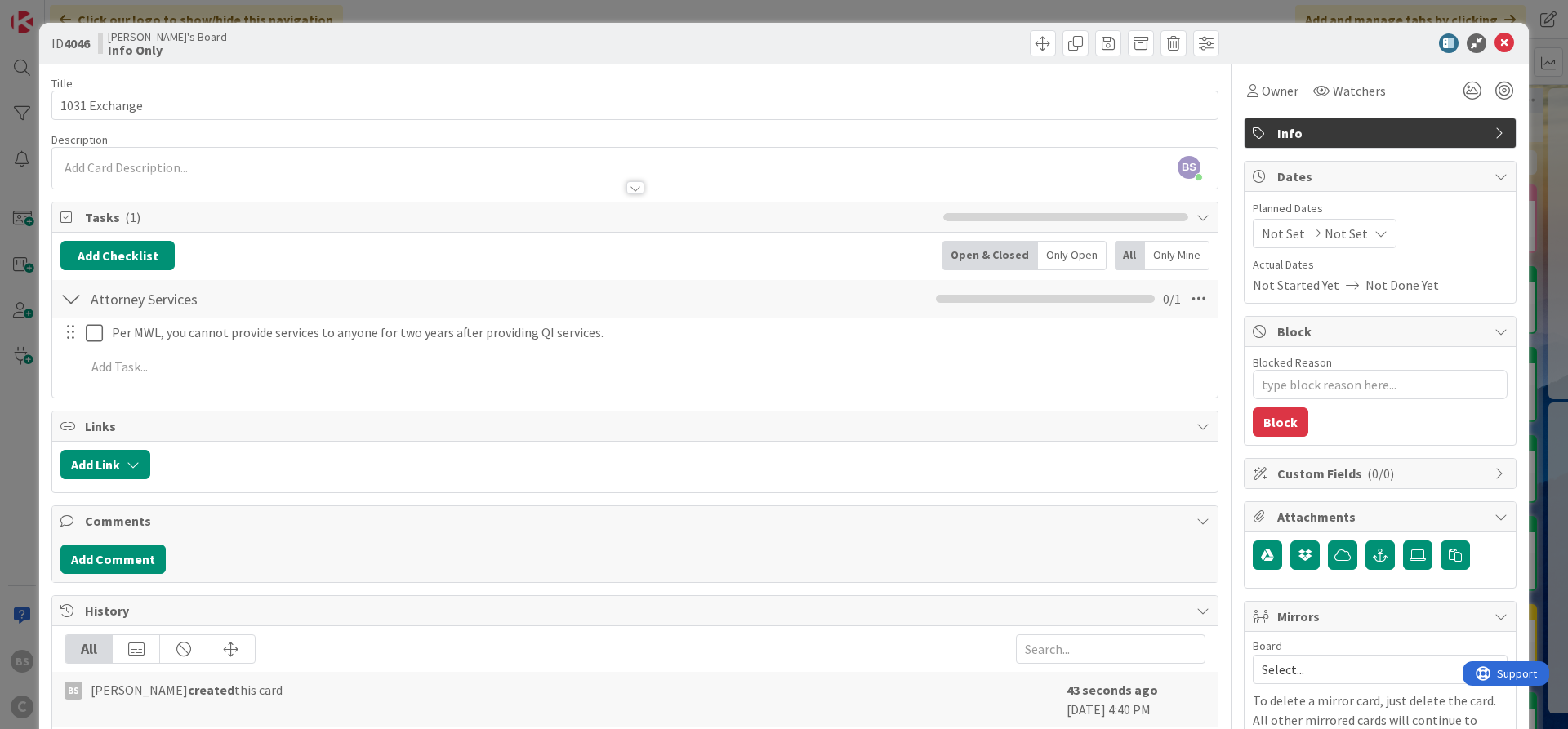
click at [71, 332] on div at bounding box center [70, 332] width 21 height 24
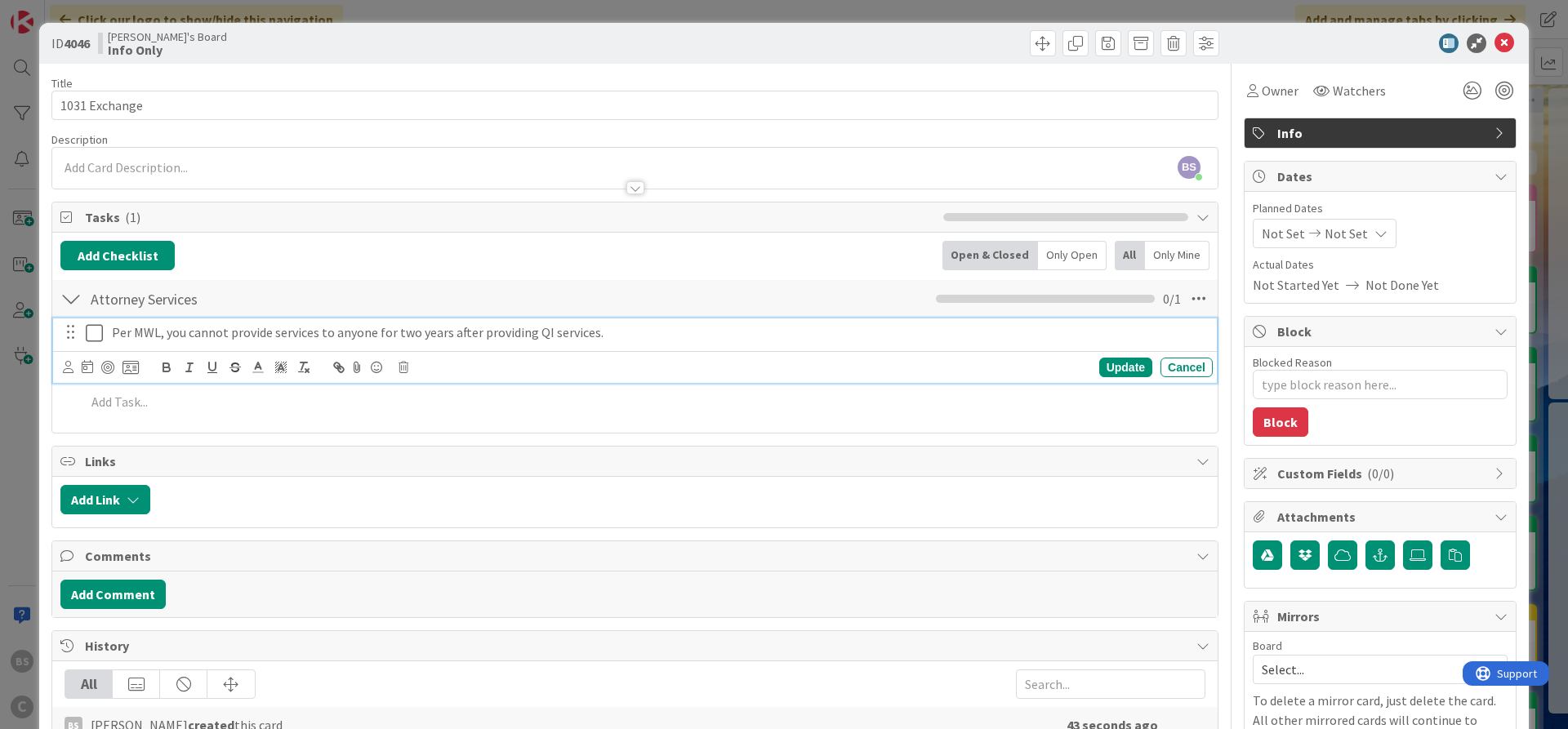
click at [89, 336] on icon at bounding box center [98, 333] width 24 height 20
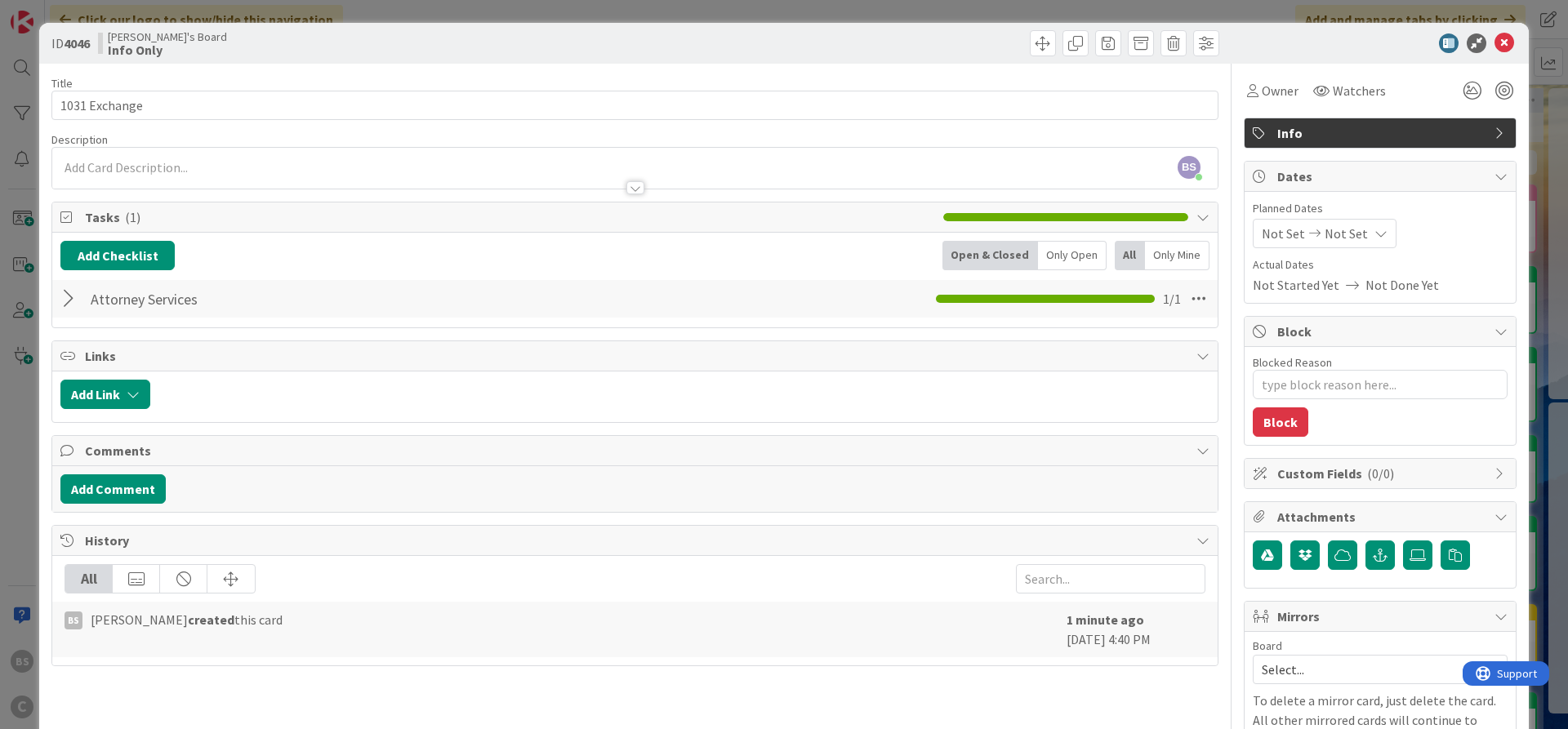
click at [68, 302] on div at bounding box center [70, 298] width 21 height 30
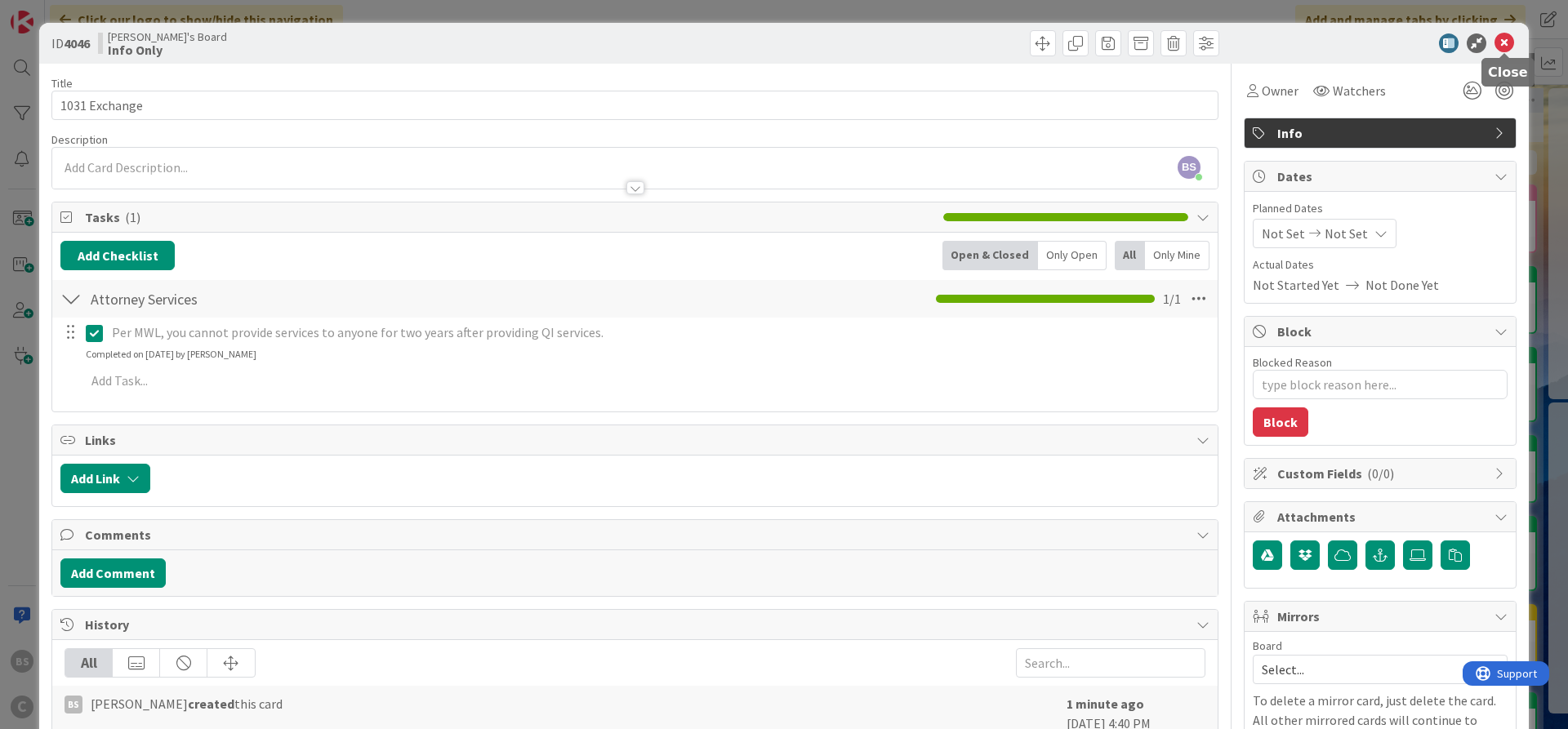
click at [1503, 42] on icon at bounding box center [1504, 43] width 20 height 20
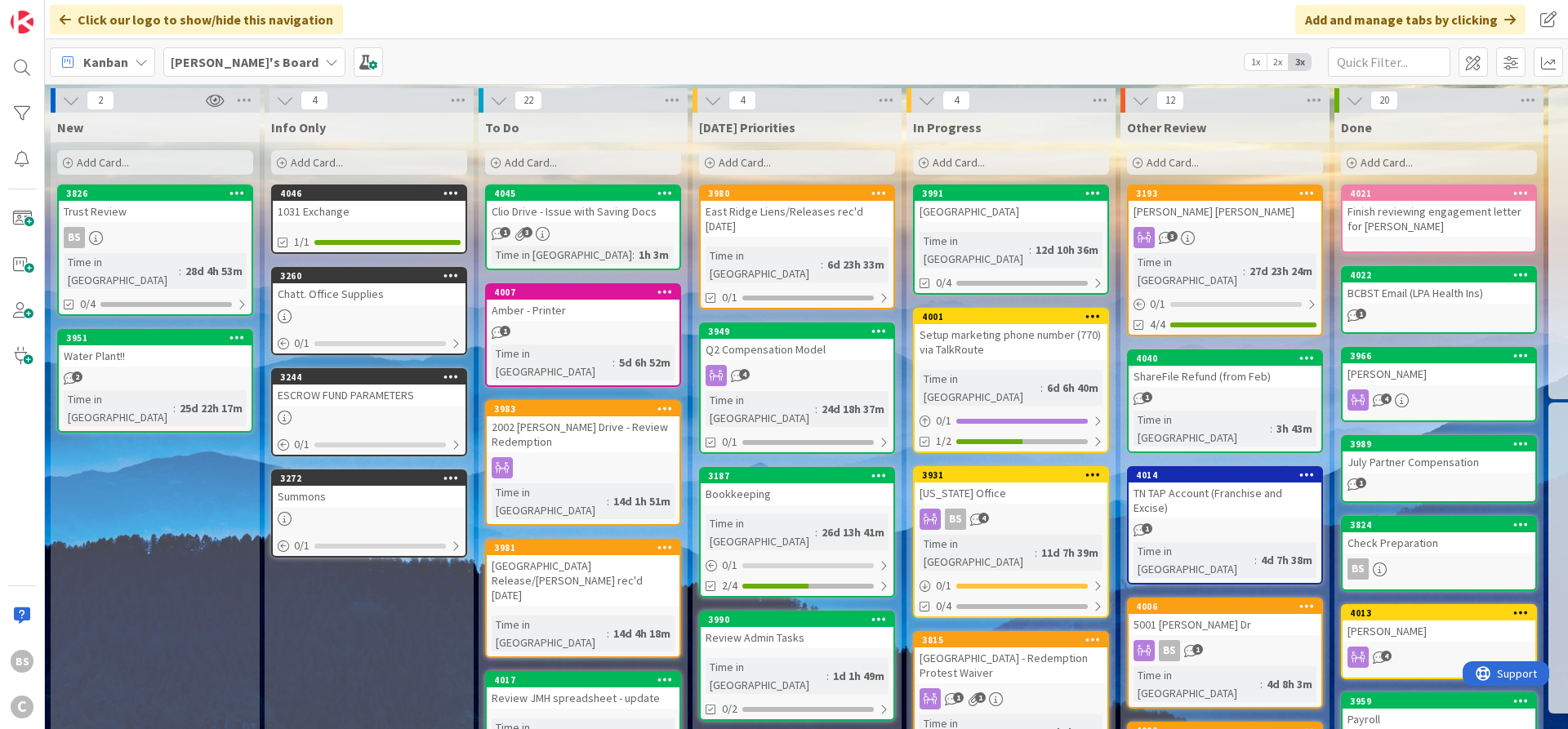
click at [286, 96] on icon at bounding box center [285, 100] width 18 height 18
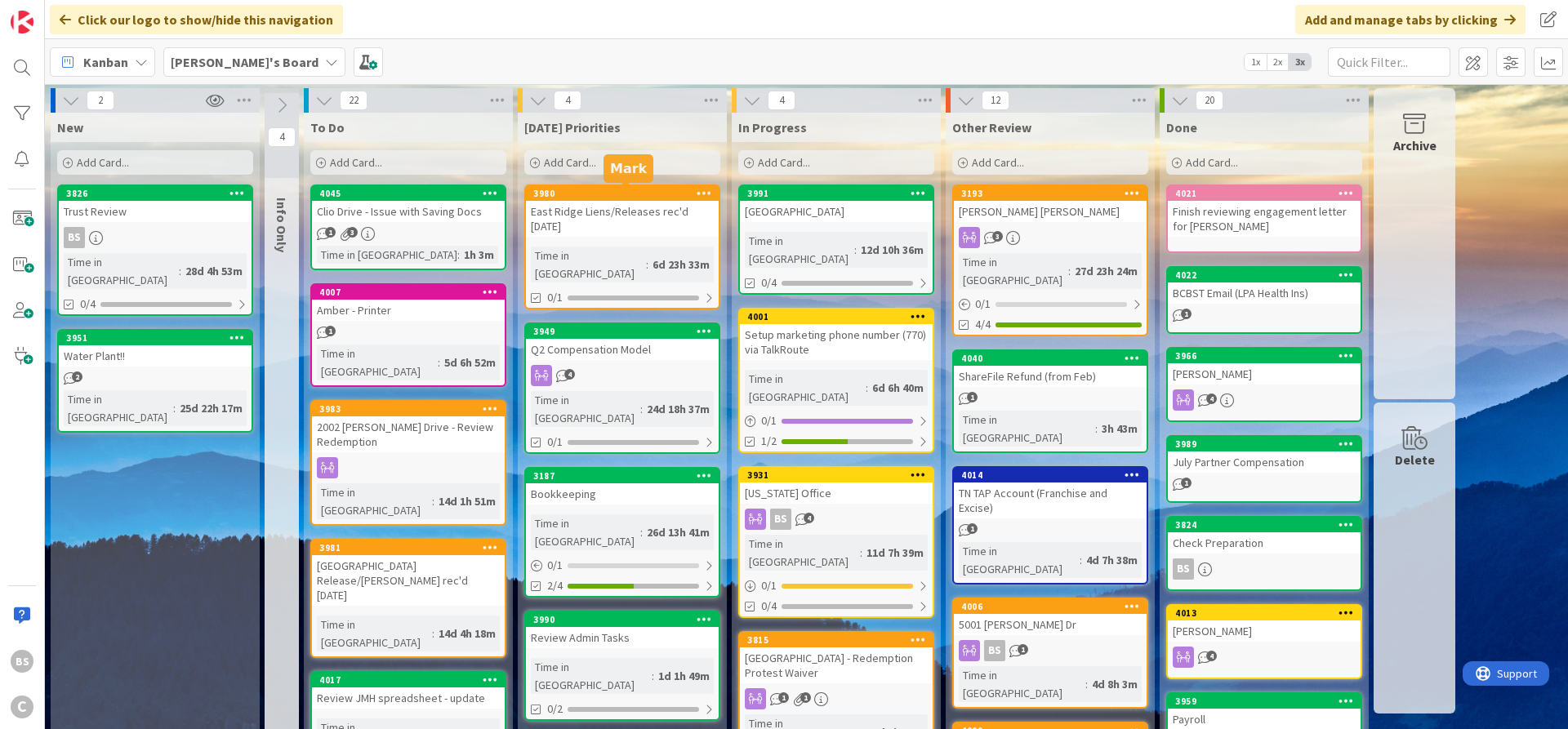
click at [634, 188] on div "3980" at bounding box center [625, 193] width 185 height 12
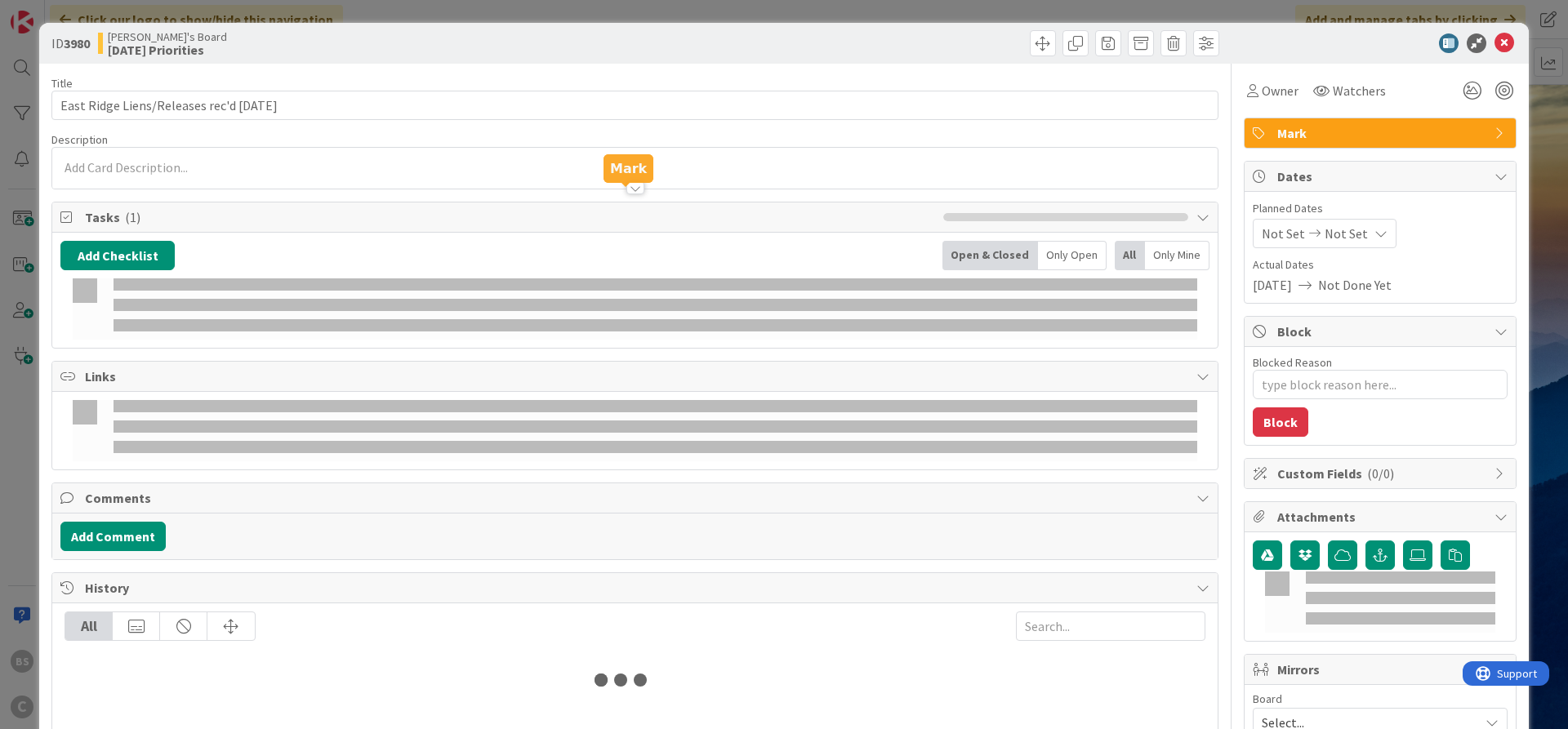
type textarea "x"
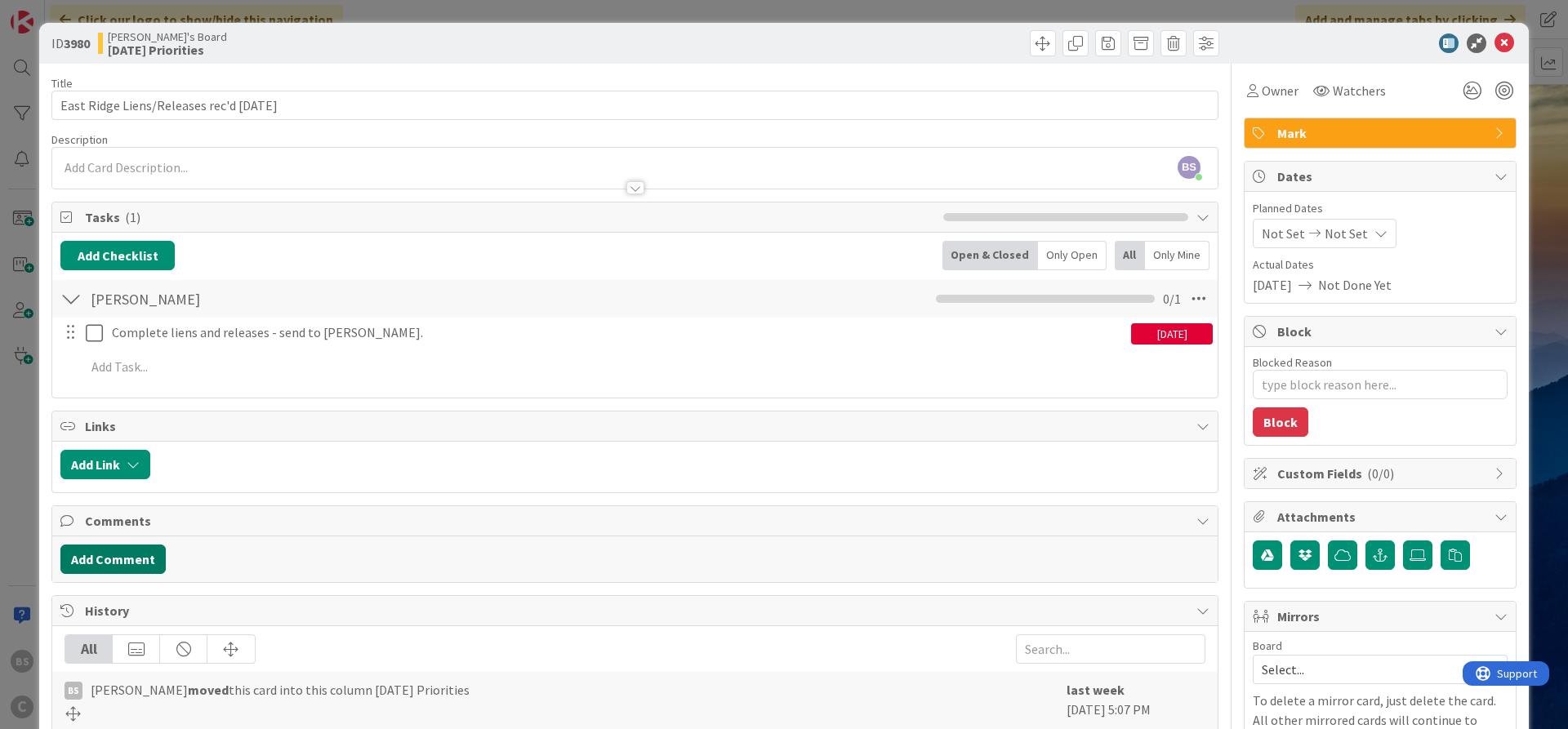
click at [117, 555] on button "Add Comment" at bounding box center [113, 559] width 106 height 30
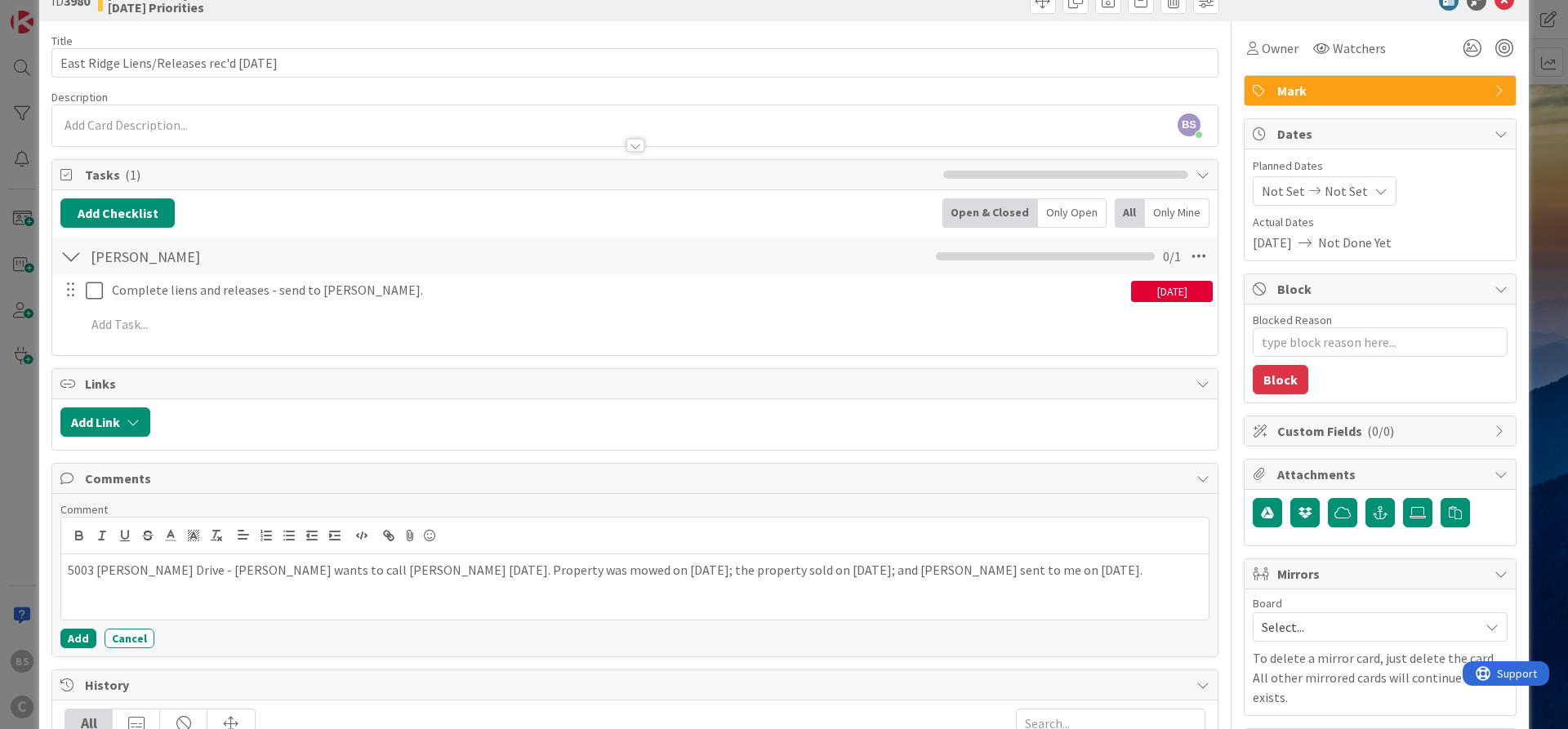
scroll to position [98, 0]
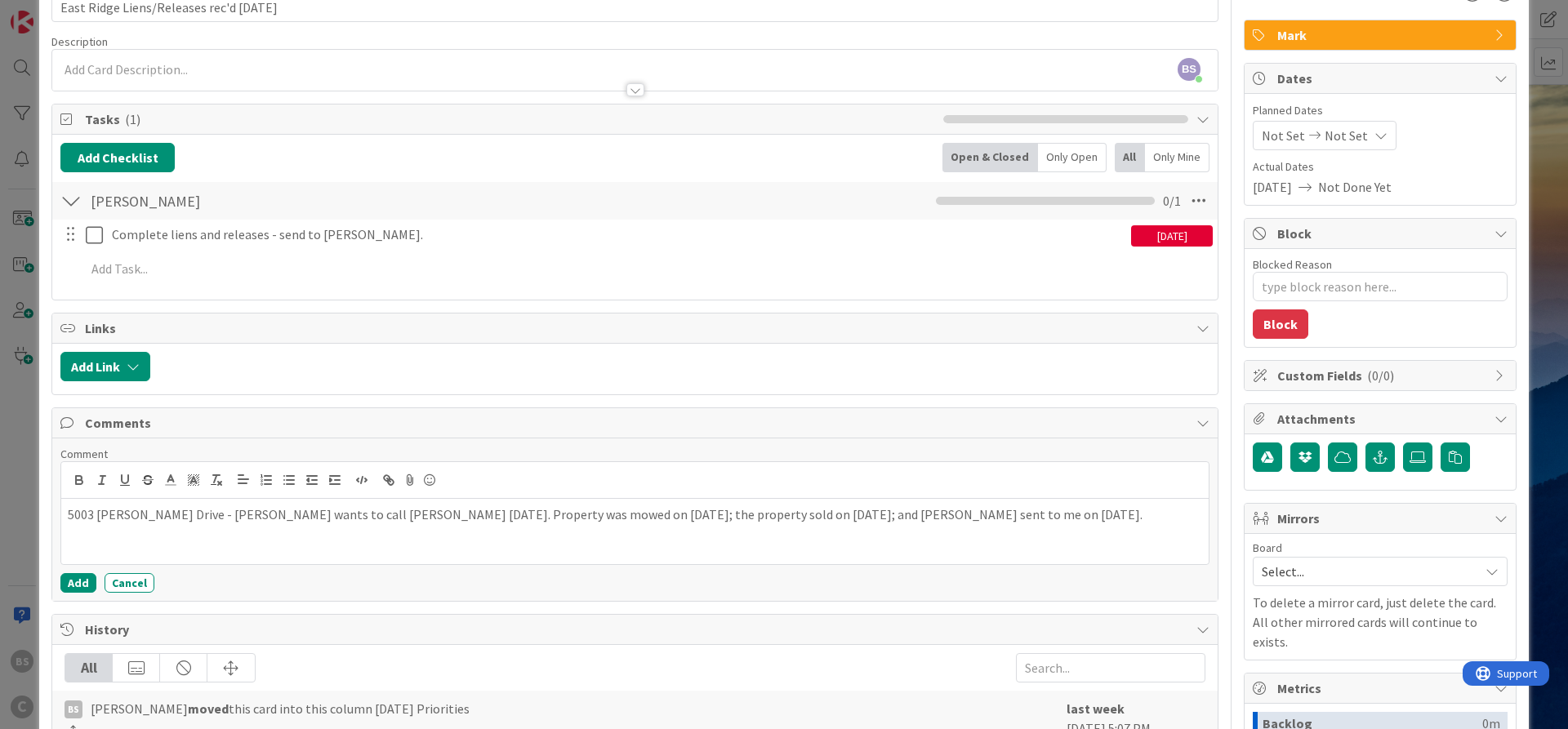
click at [153, 517] on p "5003 [PERSON_NAME] Drive - [PERSON_NAME] wants to call [PERSON_NAME] [DATE]. Pr…" at bounding box center [634, 514] width 1134 height 19
drag, startPoint x: 149, startPoint y: 515, endPoint x: 43, endPoint y: 509, distance: 106.2
click at [61, 509] on div "5003 [PERSON_NAME] Drive - [PERSON_NAME] wants to call [PERSON_NAME] [DATE]. Pr…" at bounding box center [634, 531] width 1147 height 65
click at [80, 480] on icon "button" at bounding box center [79, 481] width 6 height 5
click at [972, 512] on p "5003 [PERSON_NAME] Drive - [PERSON_NAME] wants to call [PERSON_NAME] [DATE]. Pr…" at bounding box center [634, 514] width 1134 height 19
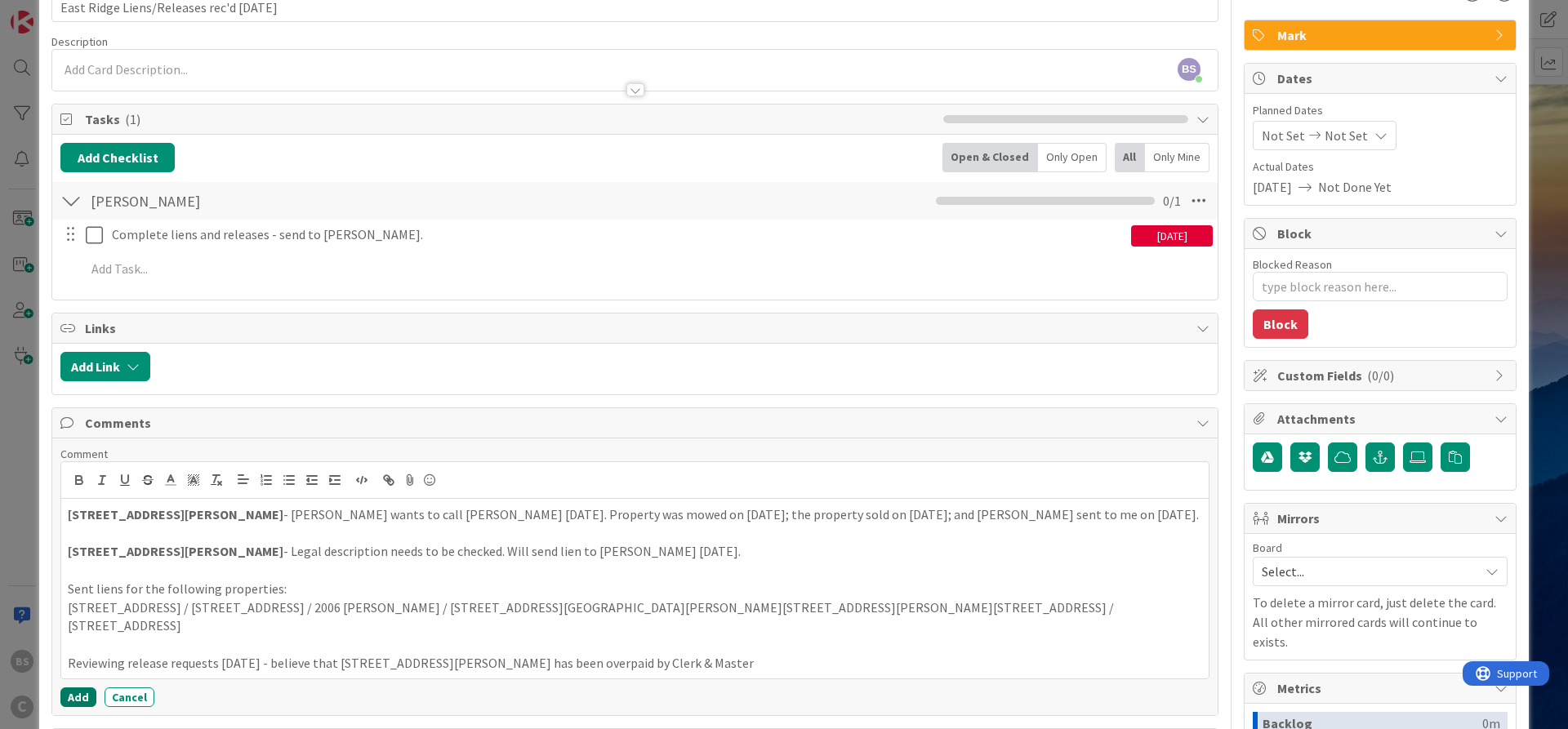
click at [80, 687] on button "Add" at bounding box center [79, 697] width 36 height 20
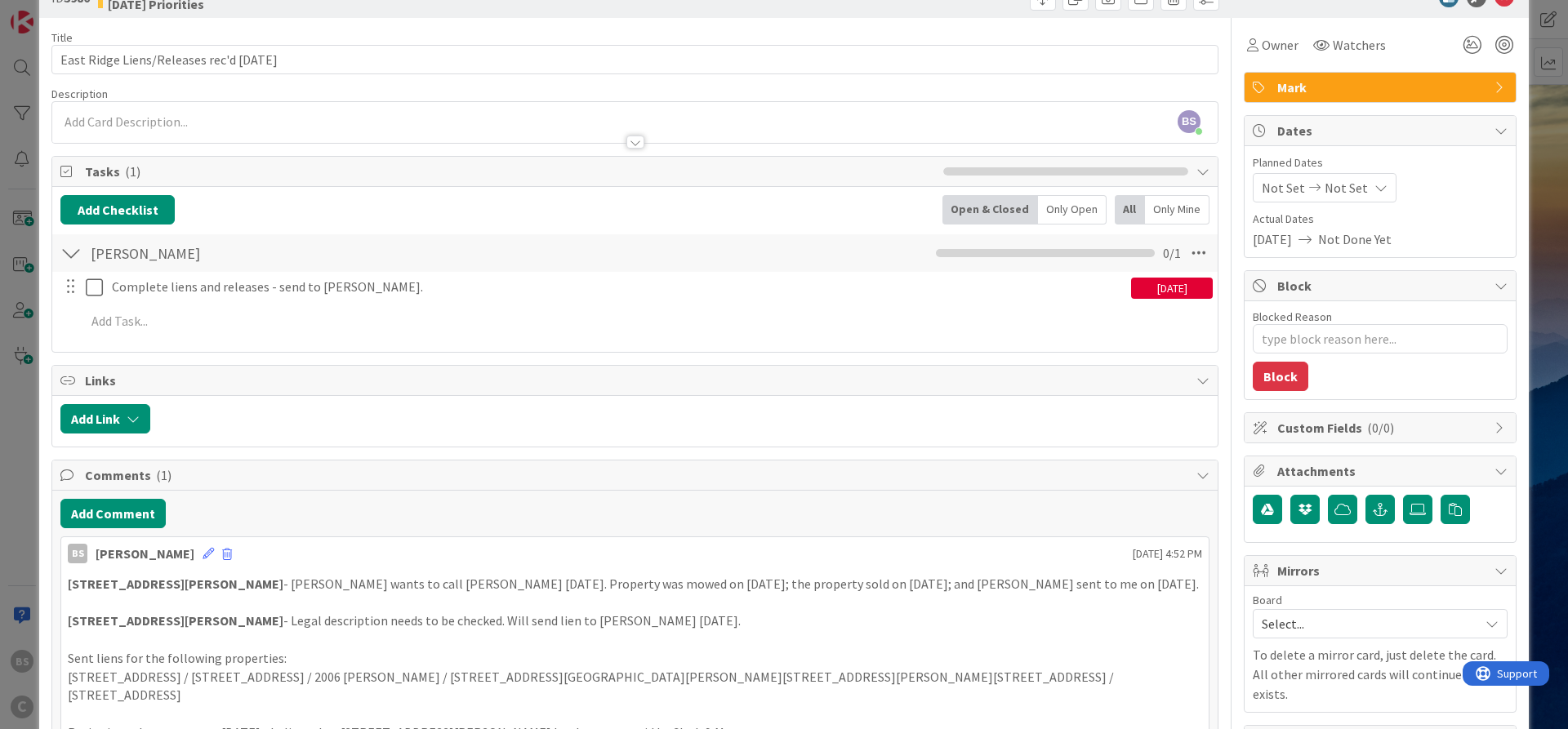
scroll to position [0, 0]
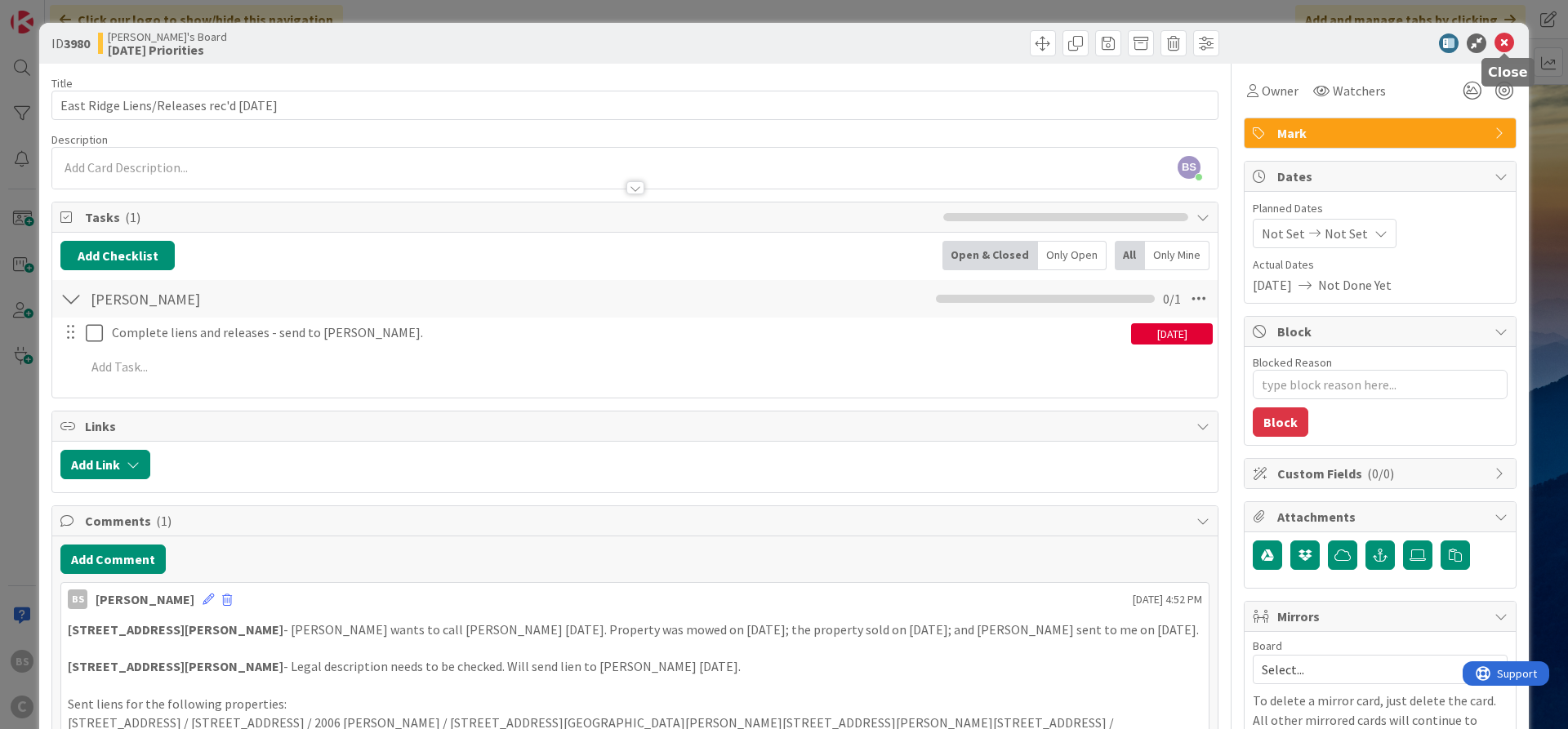
click at [1505, 43] on icon at bounding box center [1504, 43] width 20 height 20
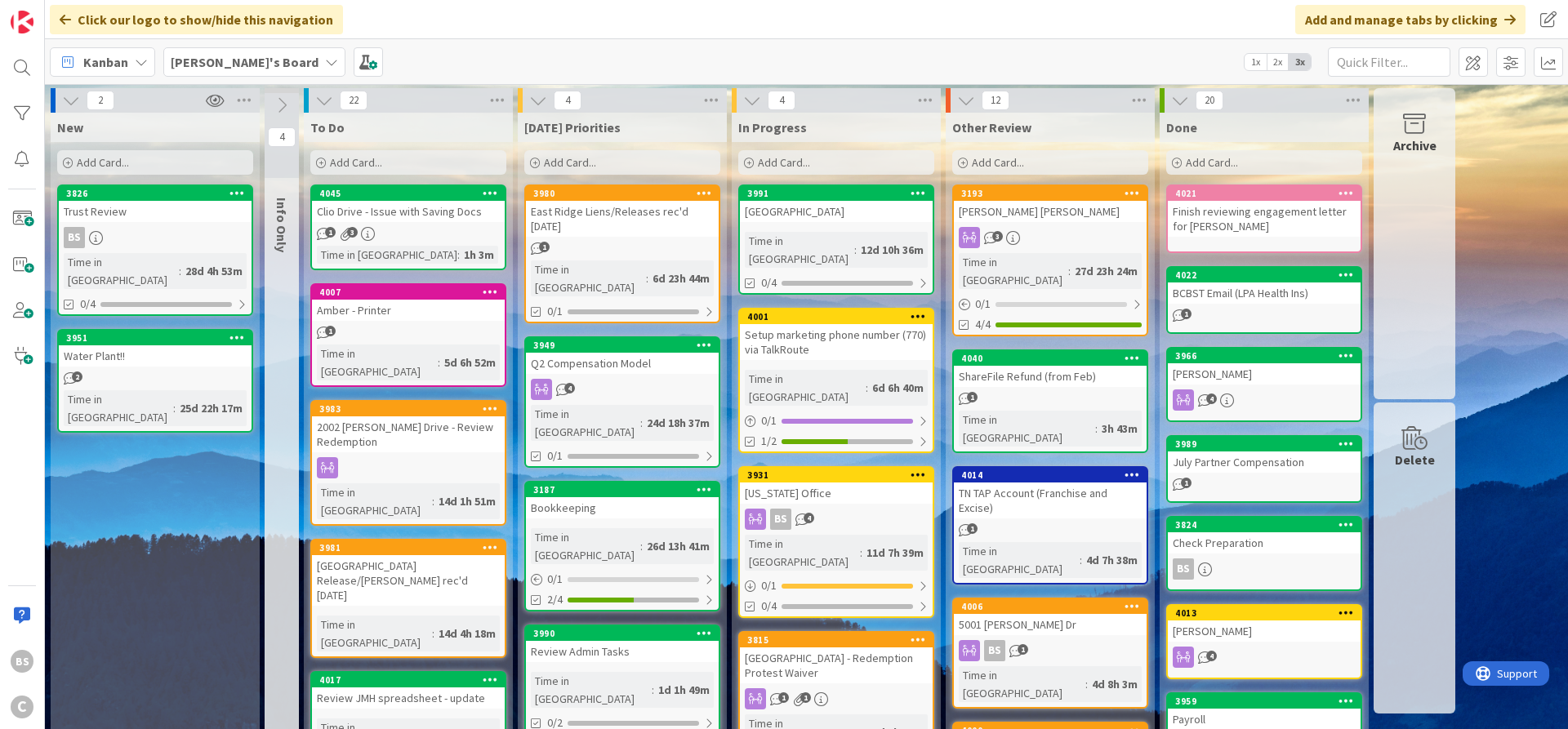
click at [154, 345] on div "Water Plant!!" at bounding box center [155, 355] width 192 height 21
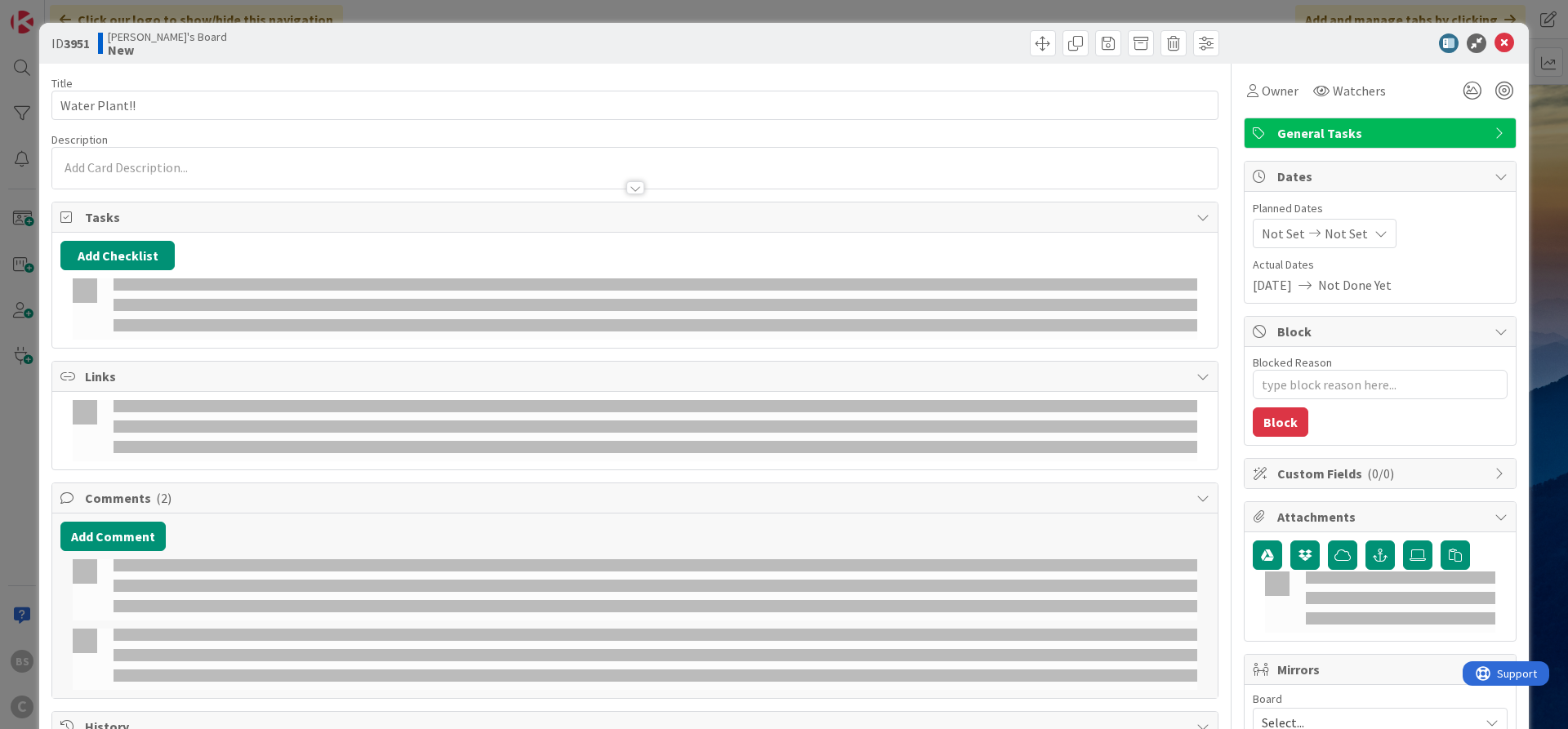
type textarea "x"
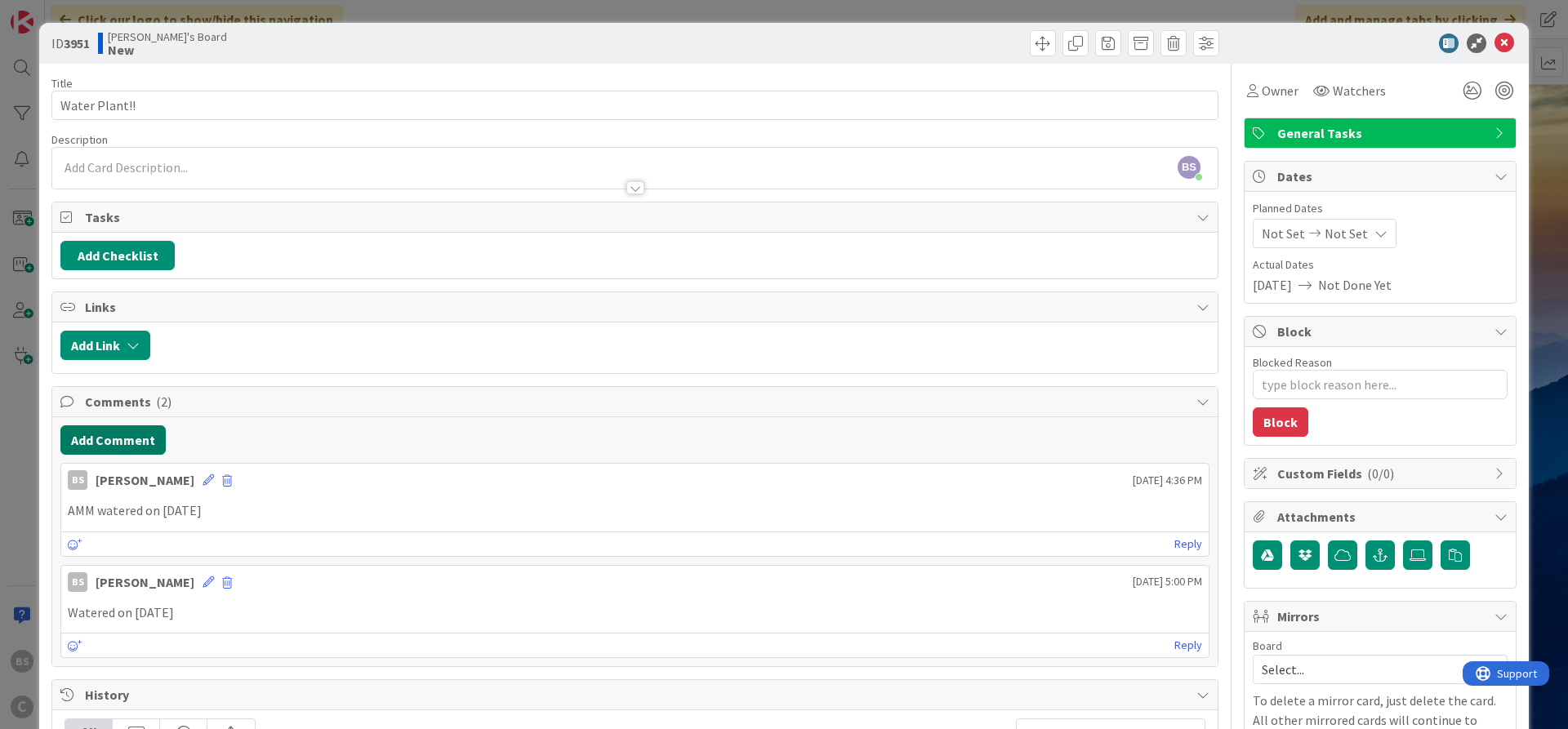
click at [116, 444] on button "Add Comment" at bounding box center [113, 440] width 106 height 30
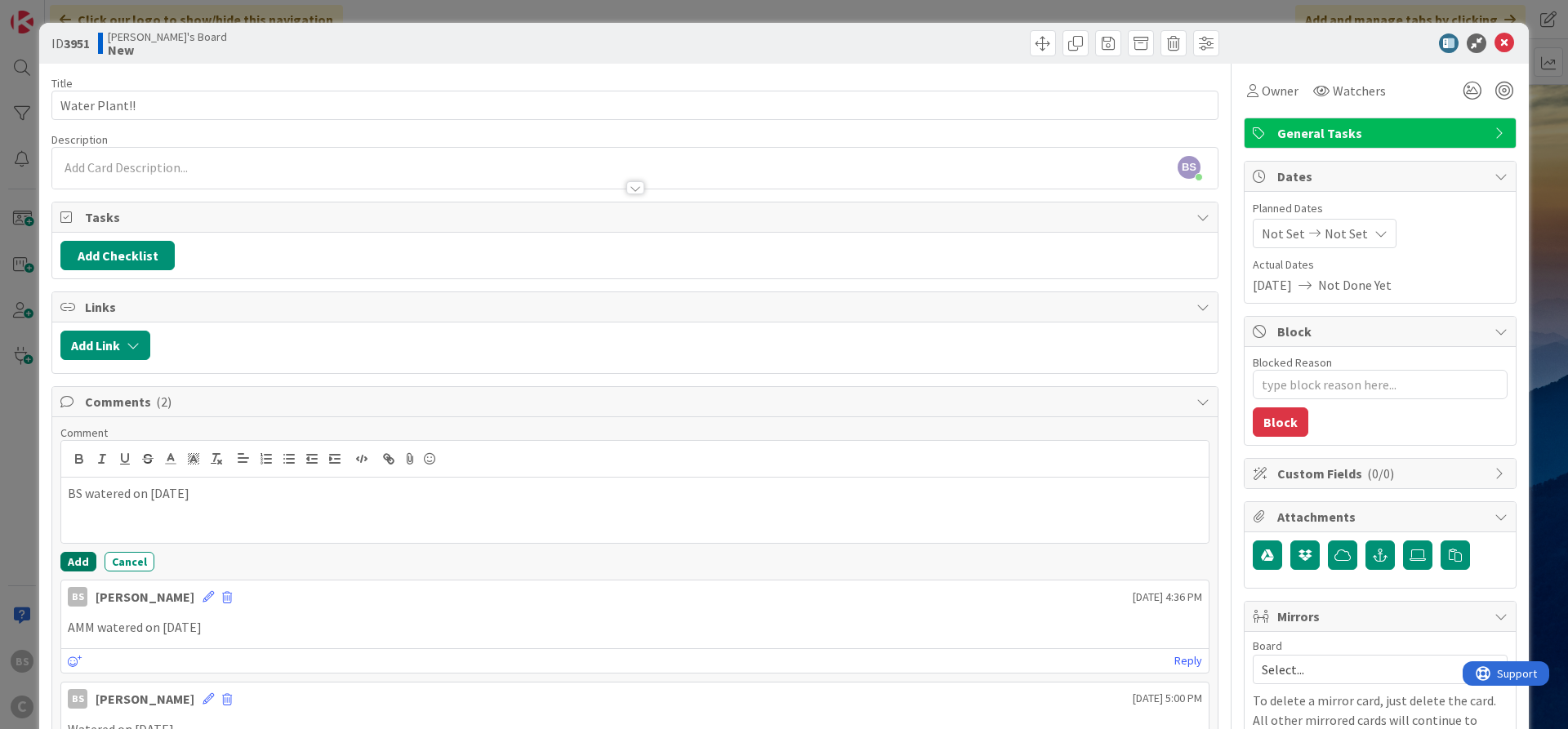
click at [80, 556] on button "Add" at bounding box center [79, 562] width 36 height 20
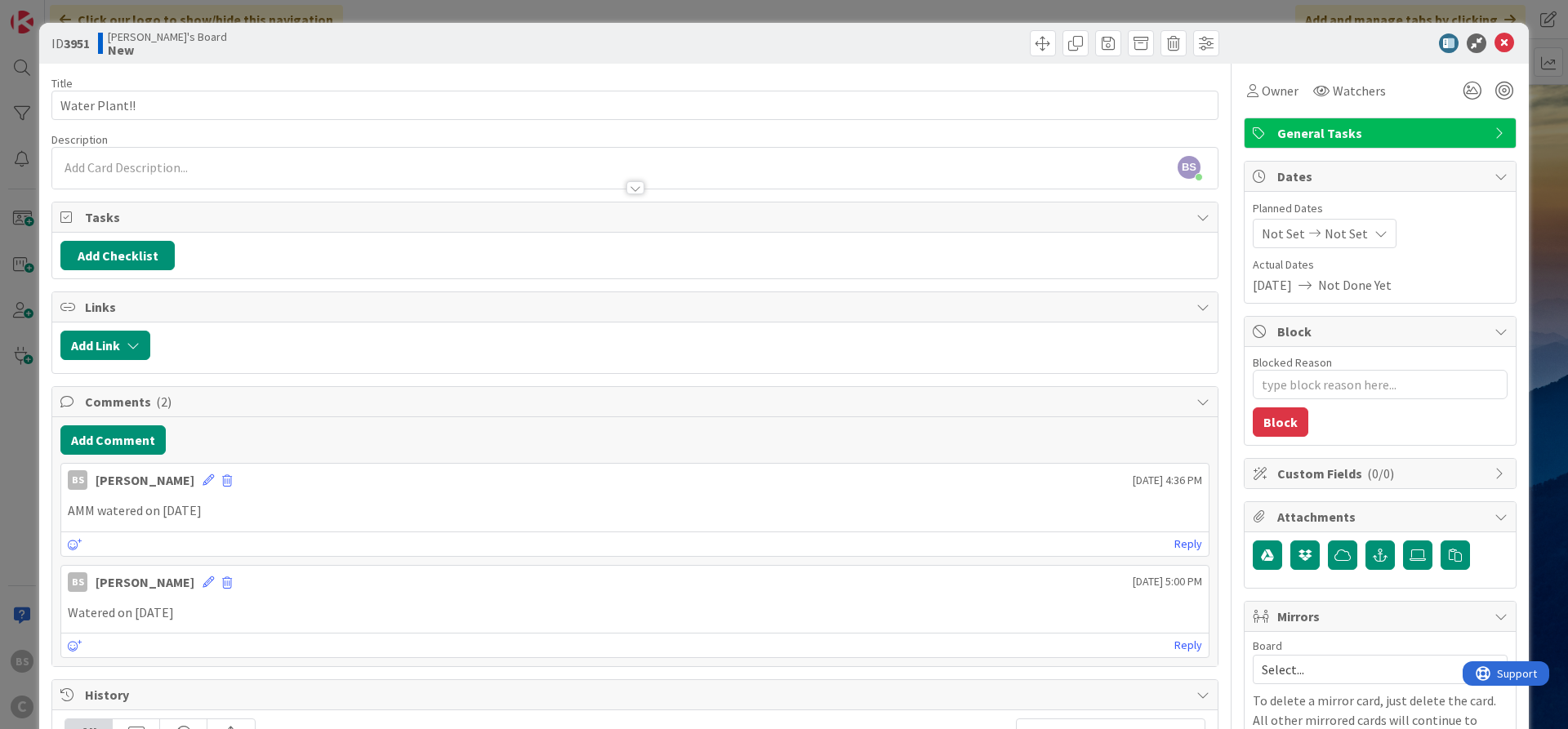
type textarea "x"
click at [1502, 42] on icon at bounding box center [1504, 43] width 20 height 20
